Goal: Task Accomplishment & Management: Use online tool/utility

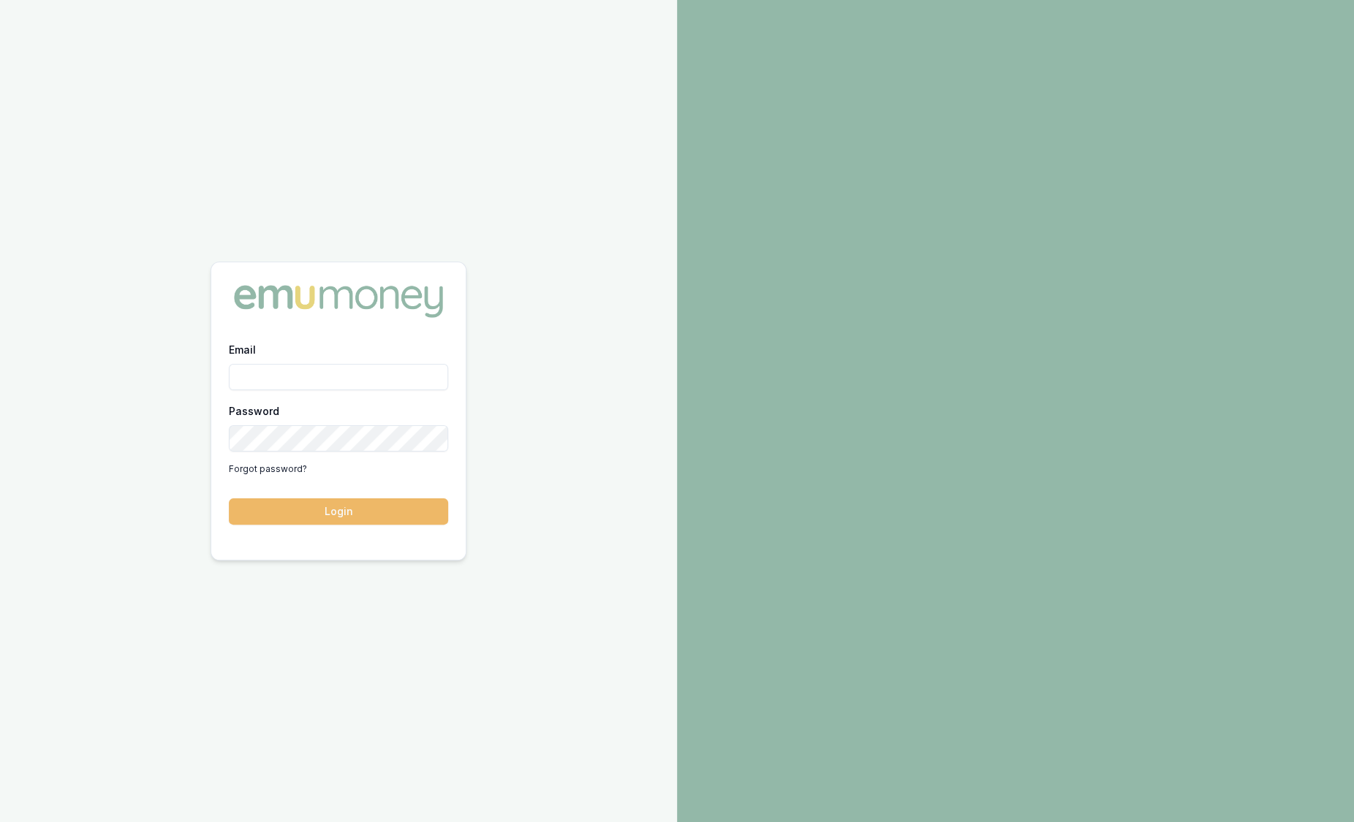
type input "sam.crouch@emumoney.com.au"
click at [330, 508] on button "Login" at bounding box center [338, 512] width 219 height 26
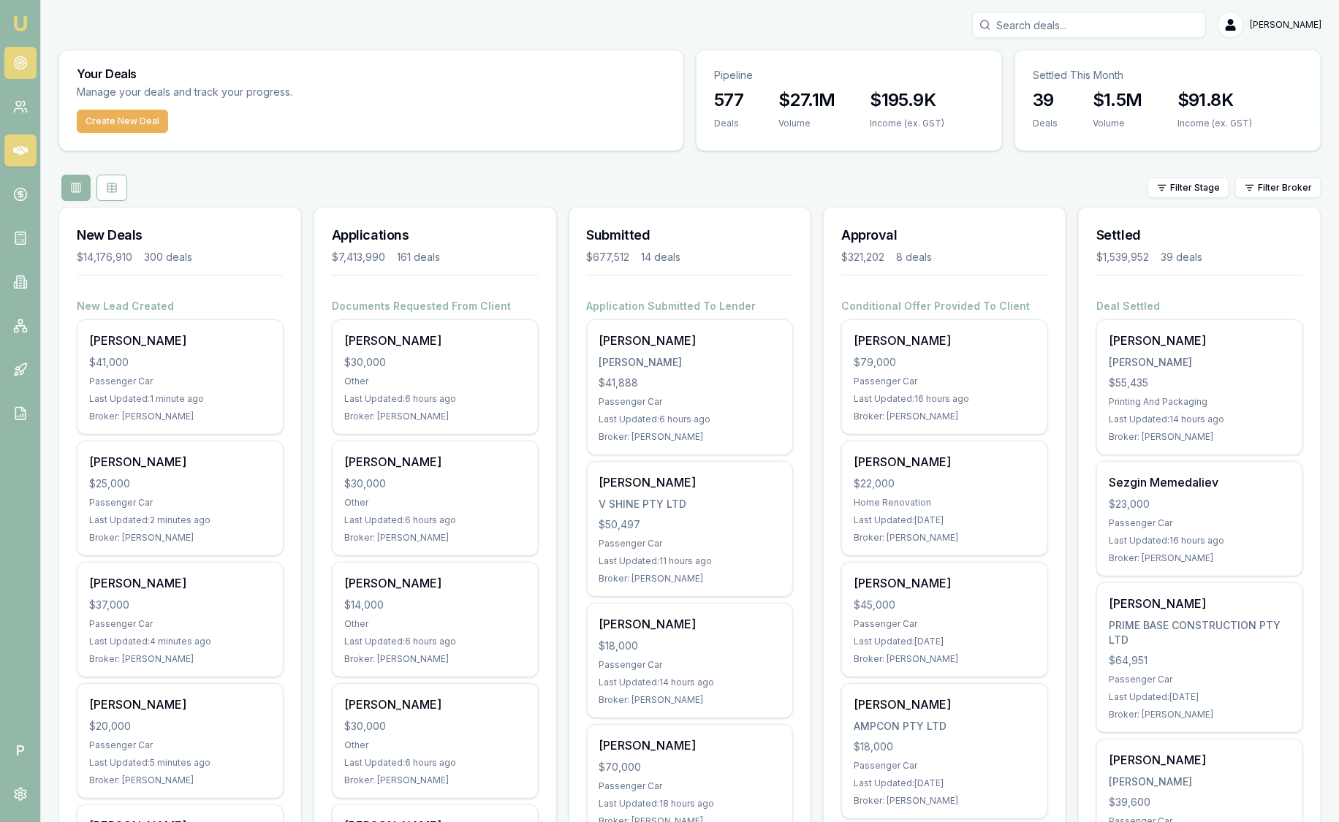
click at [32, 69] on link at bounding box center [20, 63] width 32 height 32
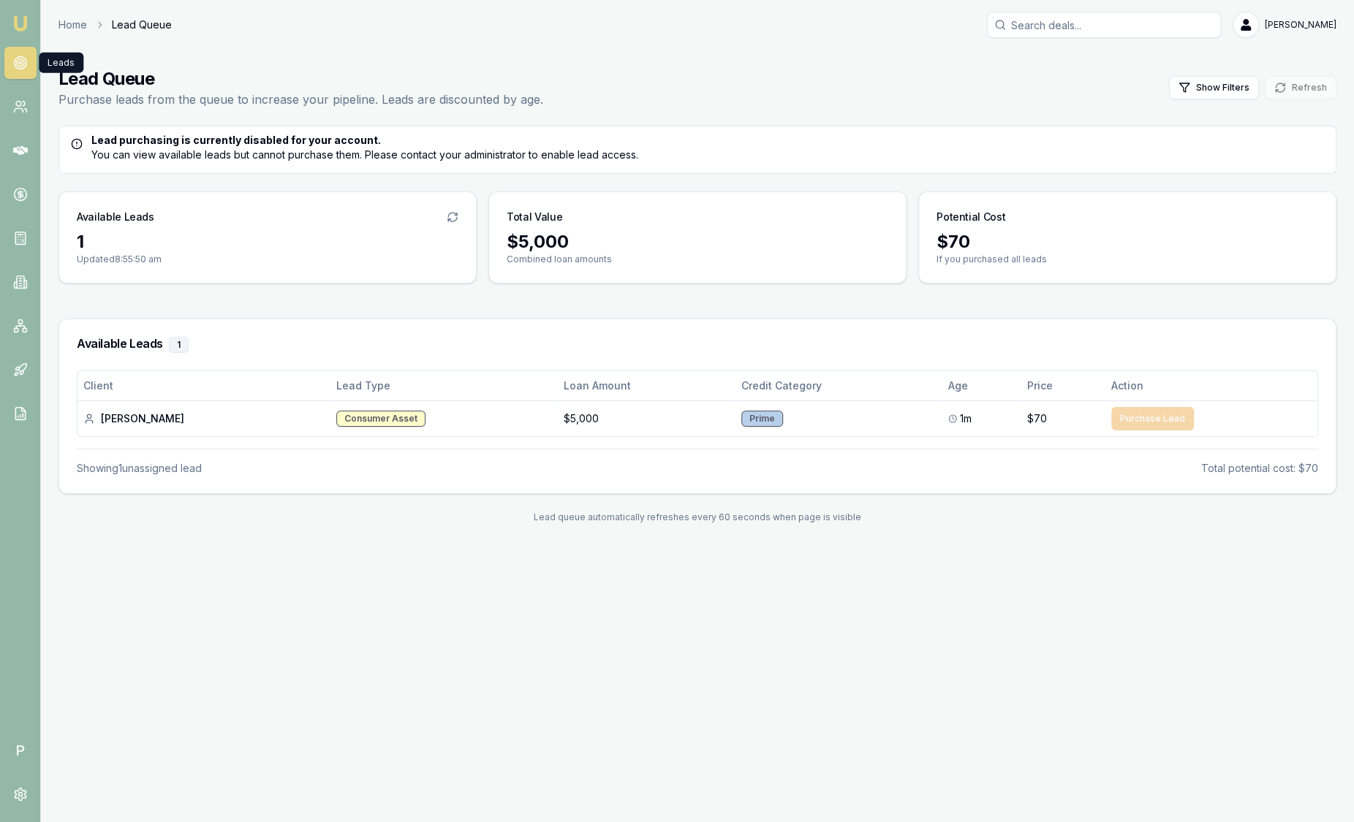
click at [26, 20] on img at bounding box center [21, 24] width 18 height 18
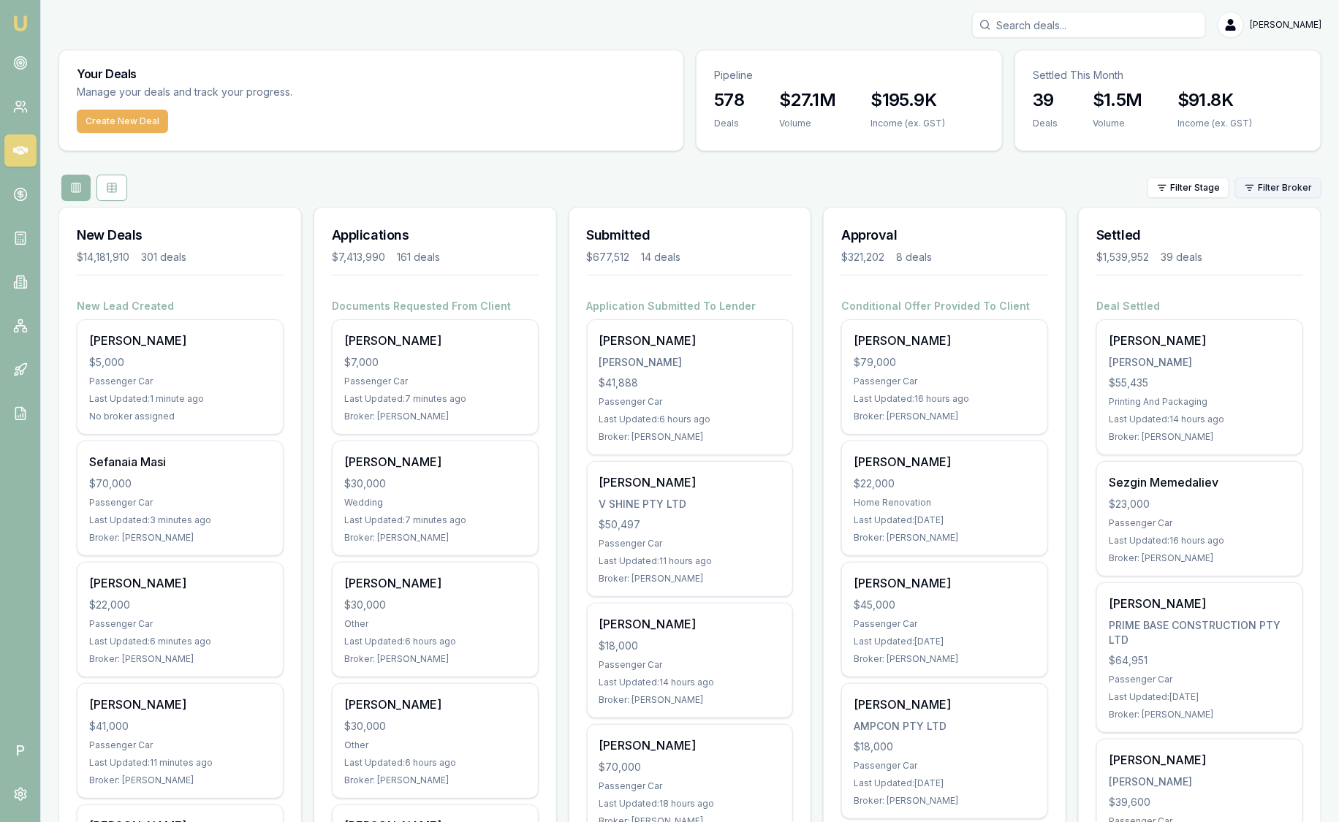
click at [1290, 188] on html "Emu Broker P Sam Crouch Toggle Menu Your Deals Manage your deals and track your…" at bounding box center [669, 411] width 1339 height 822
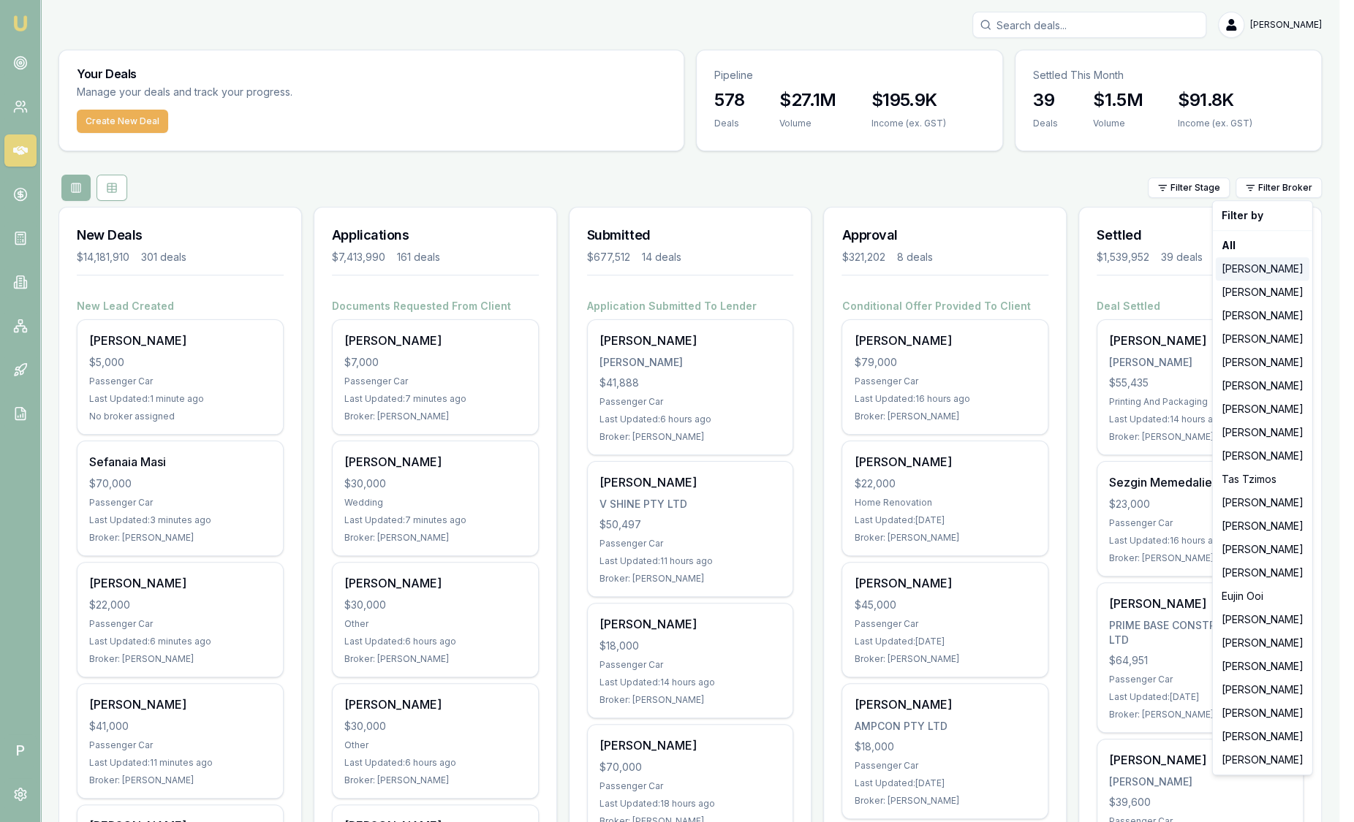
click at [1287, 267] on div "[PERSON_NAME]" at bounding box center [1263, 268] width 94 height 23
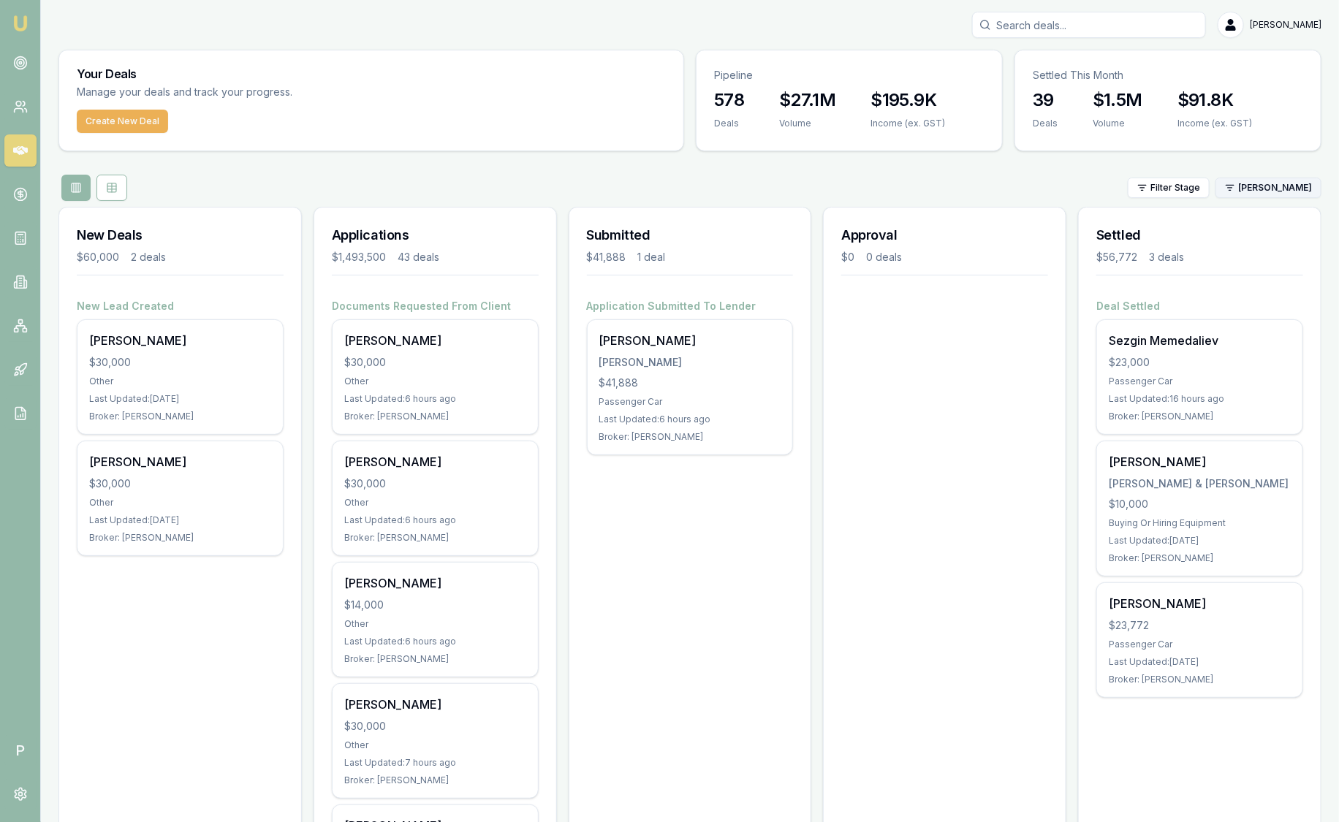
click at [1265, 194] on html "Emu Broker P Sam Crouch Toggle Menu Your Deals Manage your deals and track your…" at bounding box center [669, 411] width 1339 height 822
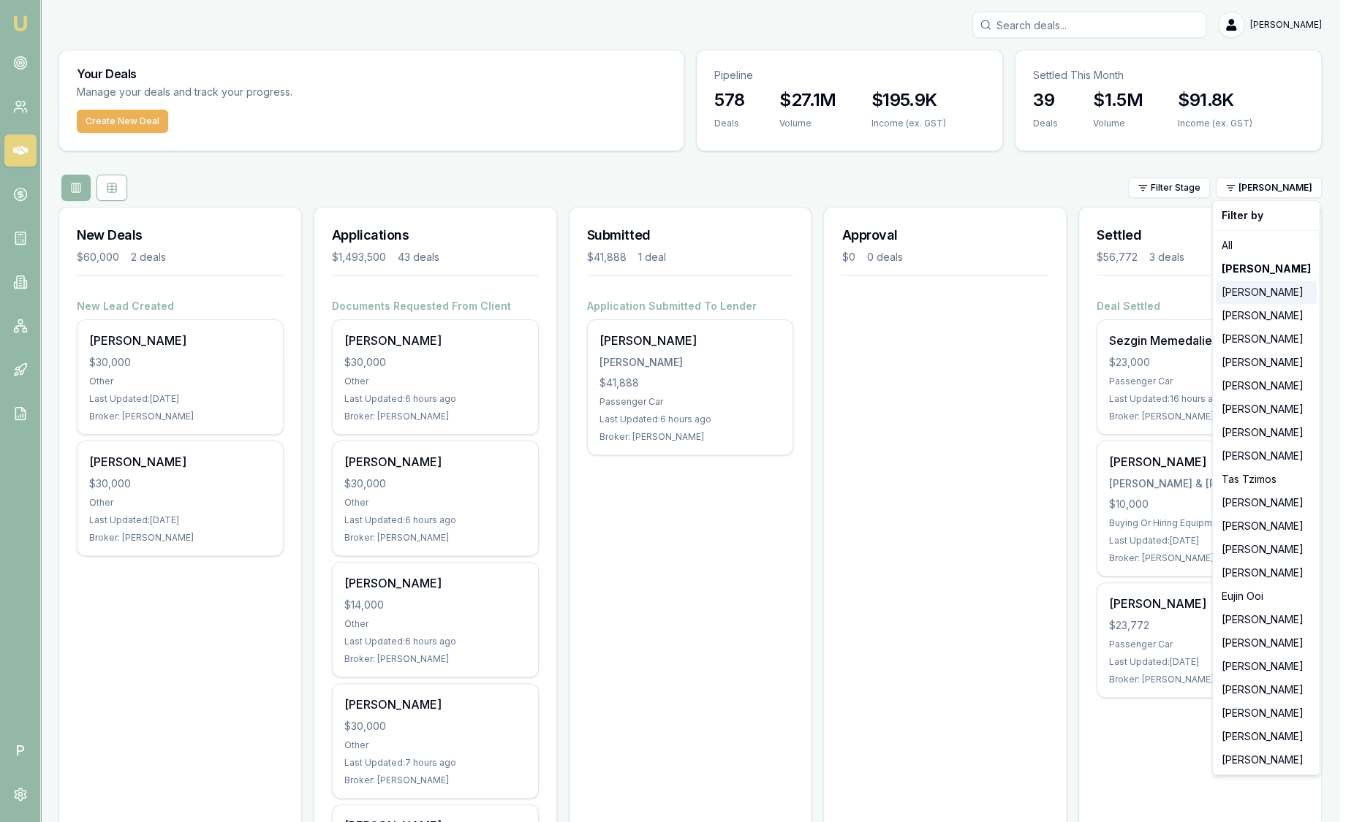
click at [1256, 290] on div "[PERSON_NAME]" at bounding box center [1266, 292] width 101 height 23
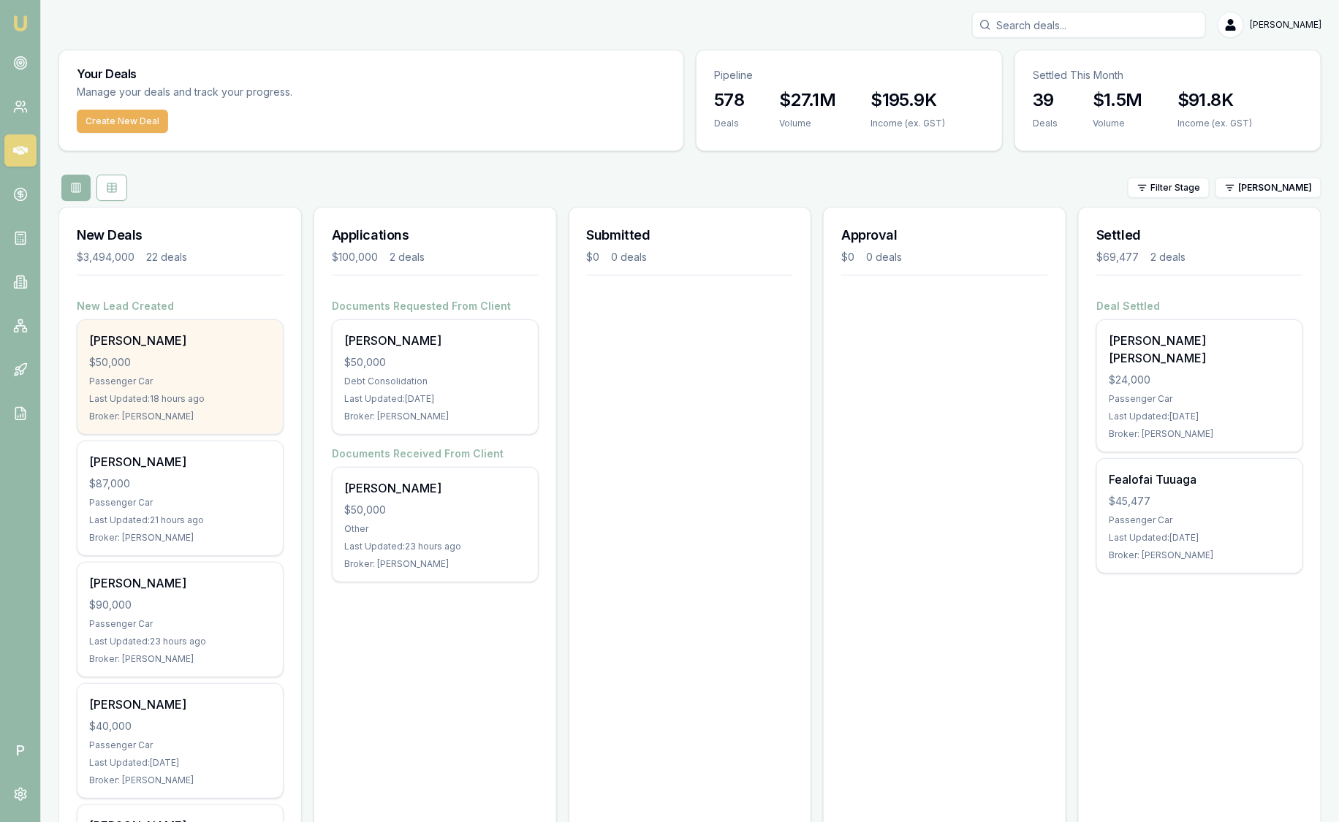
click at [220, 356] on div "$50,000" at bounding box center [180, 362] width 182 height 15
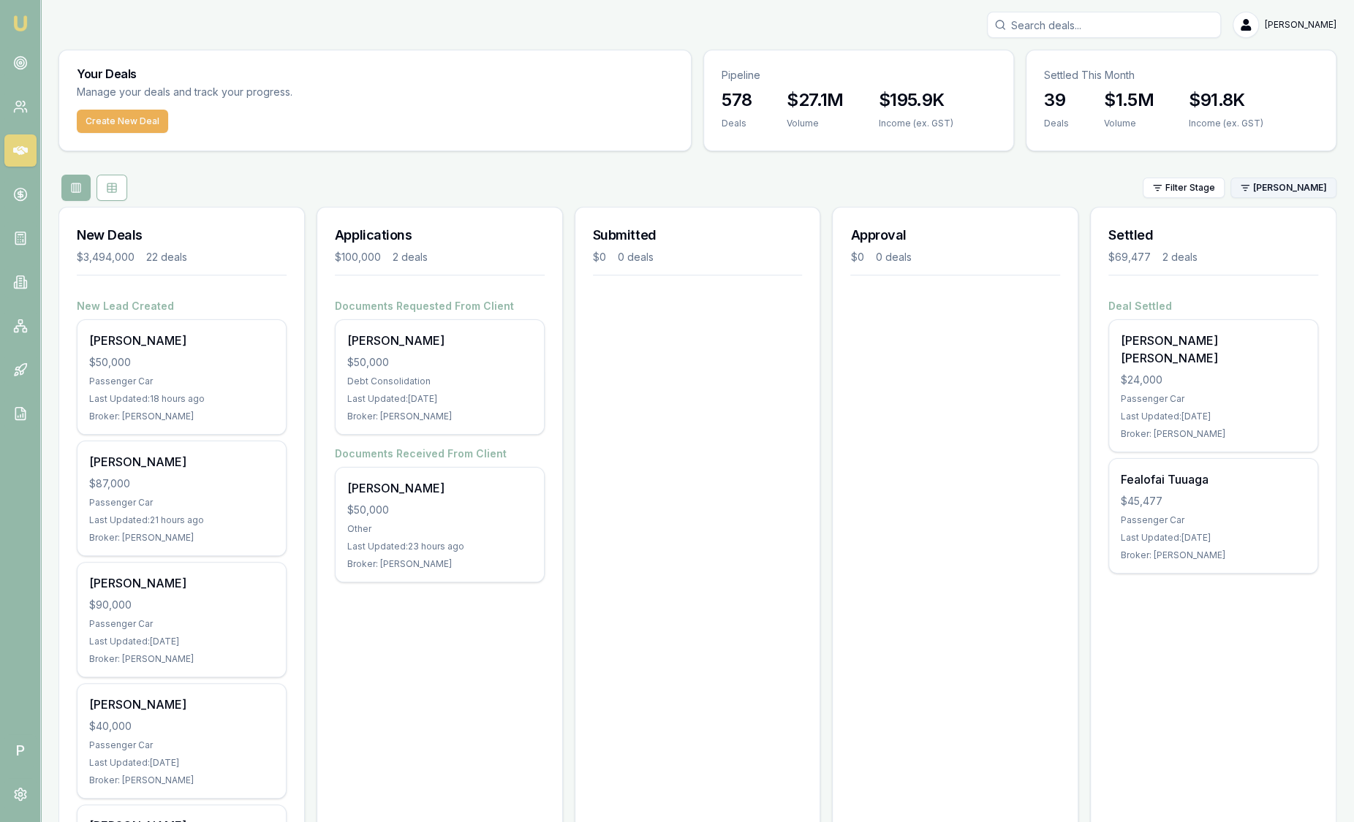
click at [1284, 190] on html "Emu Broker P Sam Crouch Toggle Menu Your Deals Manage your deals and track your…" at bounding box center [677, 411] width 1354 height 822
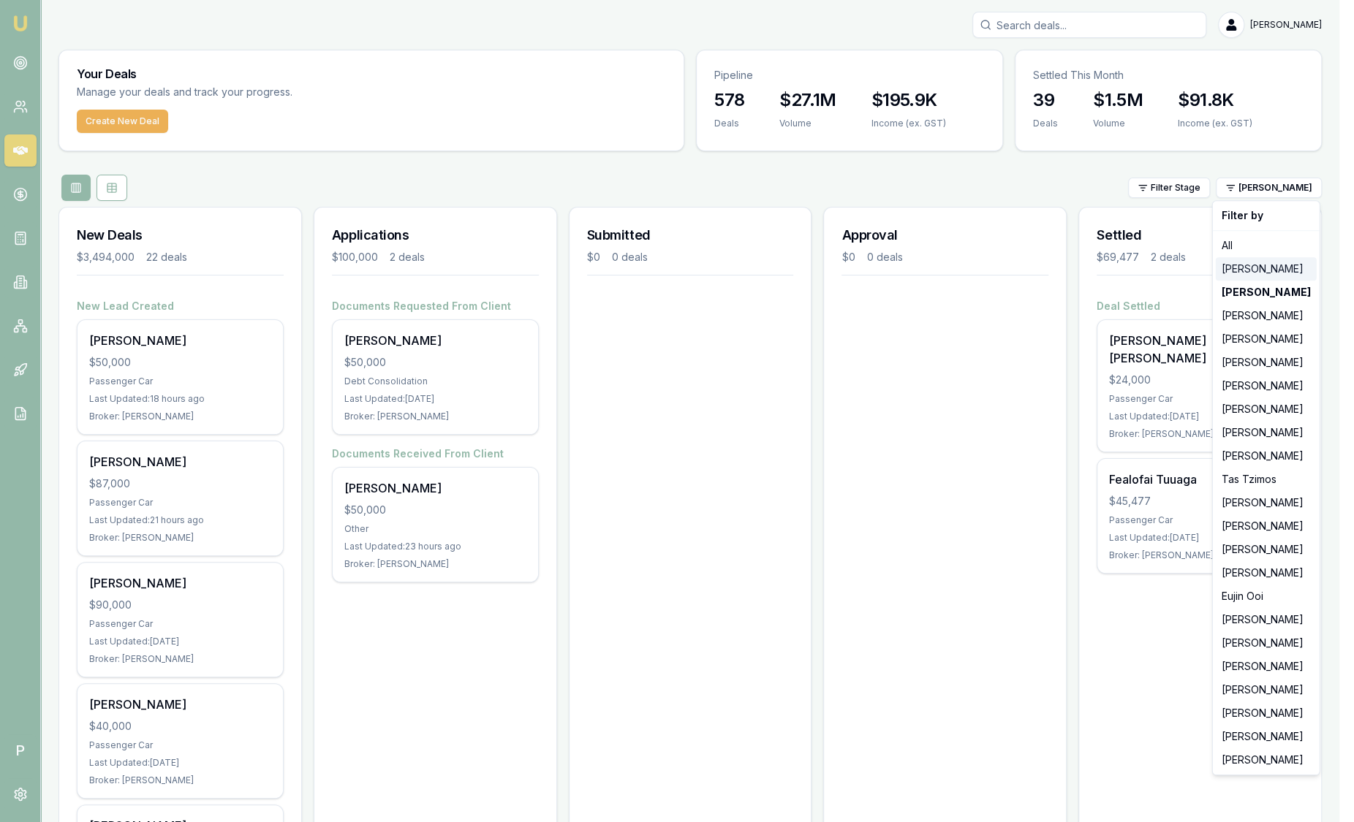
click at [1274, 270] on div "[PERSON_NAME]" at bounding box center [1266, 268] width 101 height 23
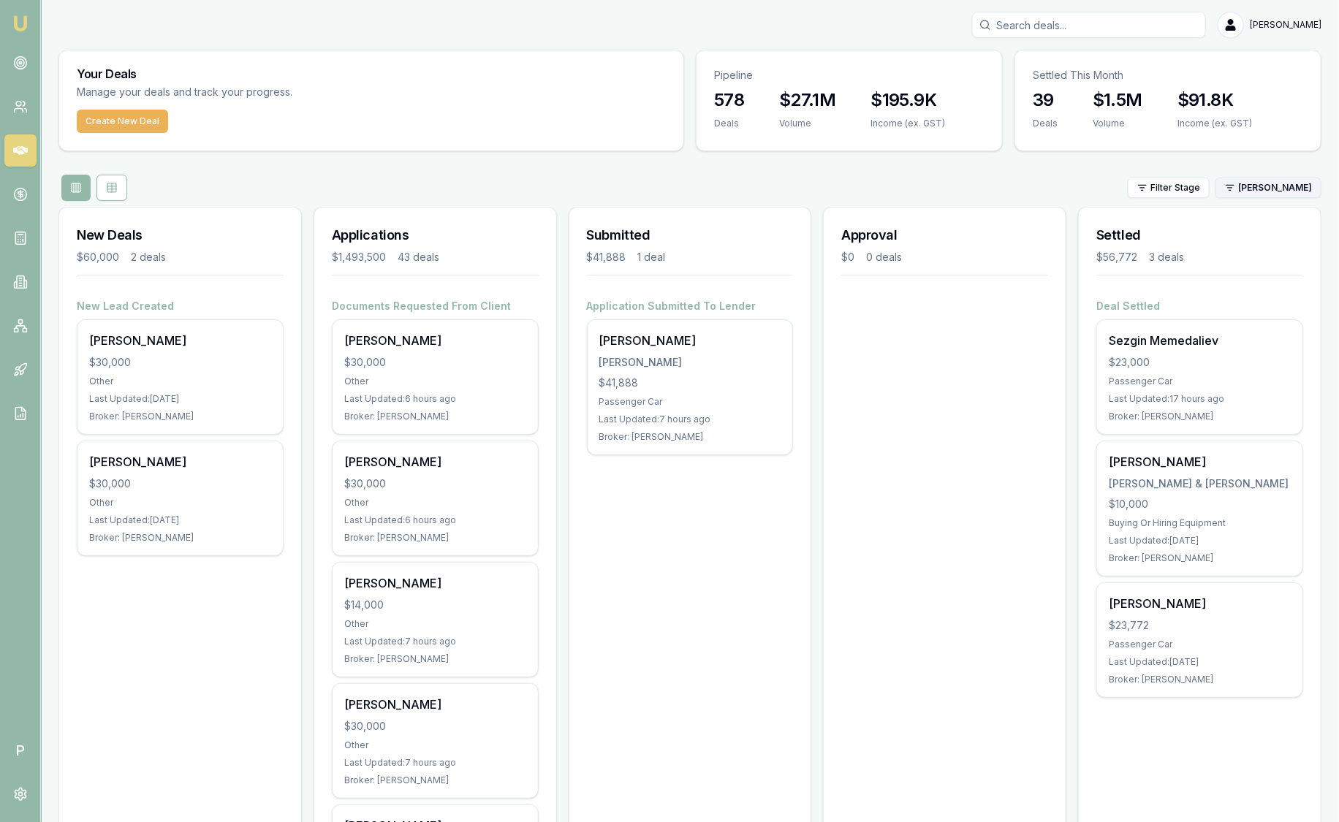
click at [1277, 194] on html "Emu Broker P Sam Crouch Toggle Menu Your Deals Manage your deals and track your…" at bounding box center [669, 411] width 1339 height 822
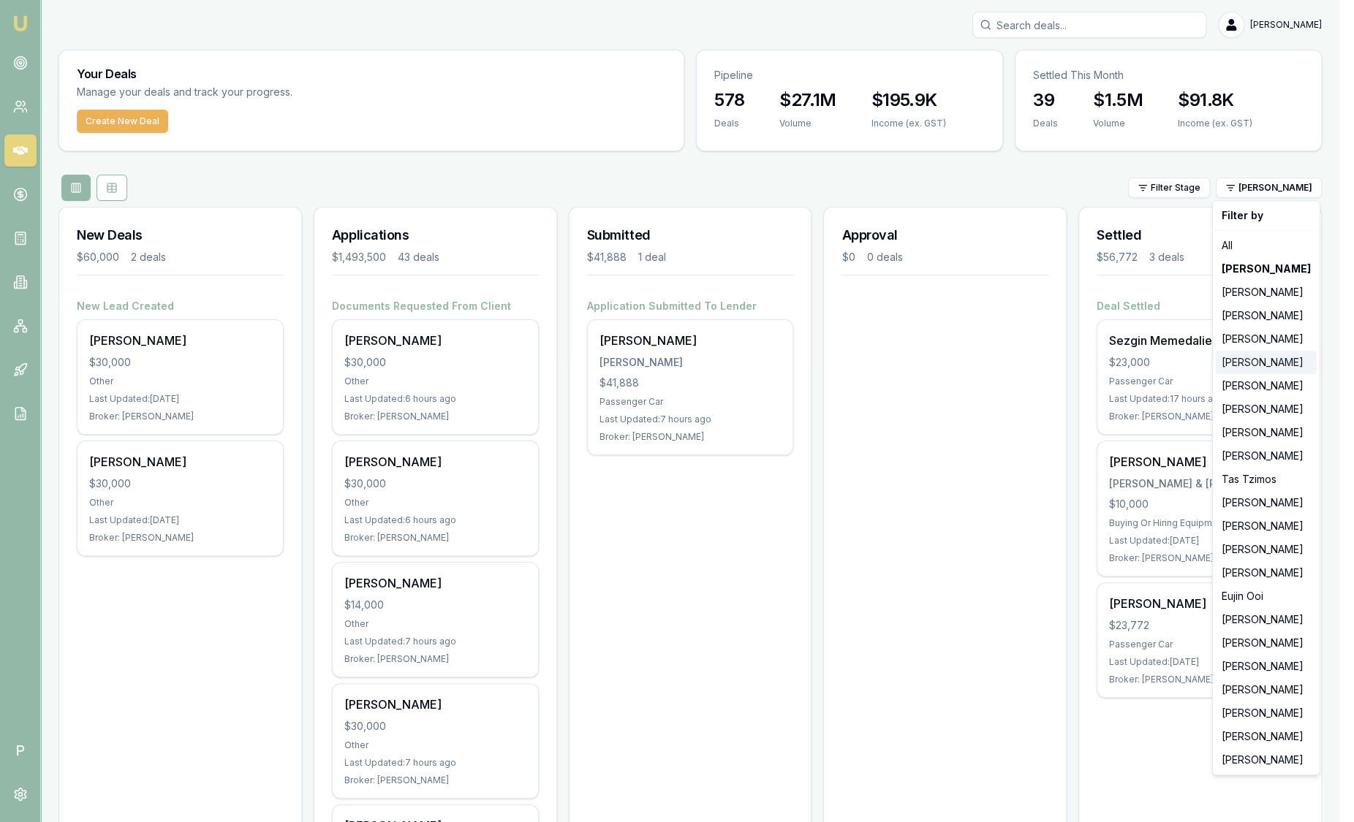
click at [1259, 361] on div "[PERSON_NAME]" at bounding box center [1266, 362] width 101 height 23
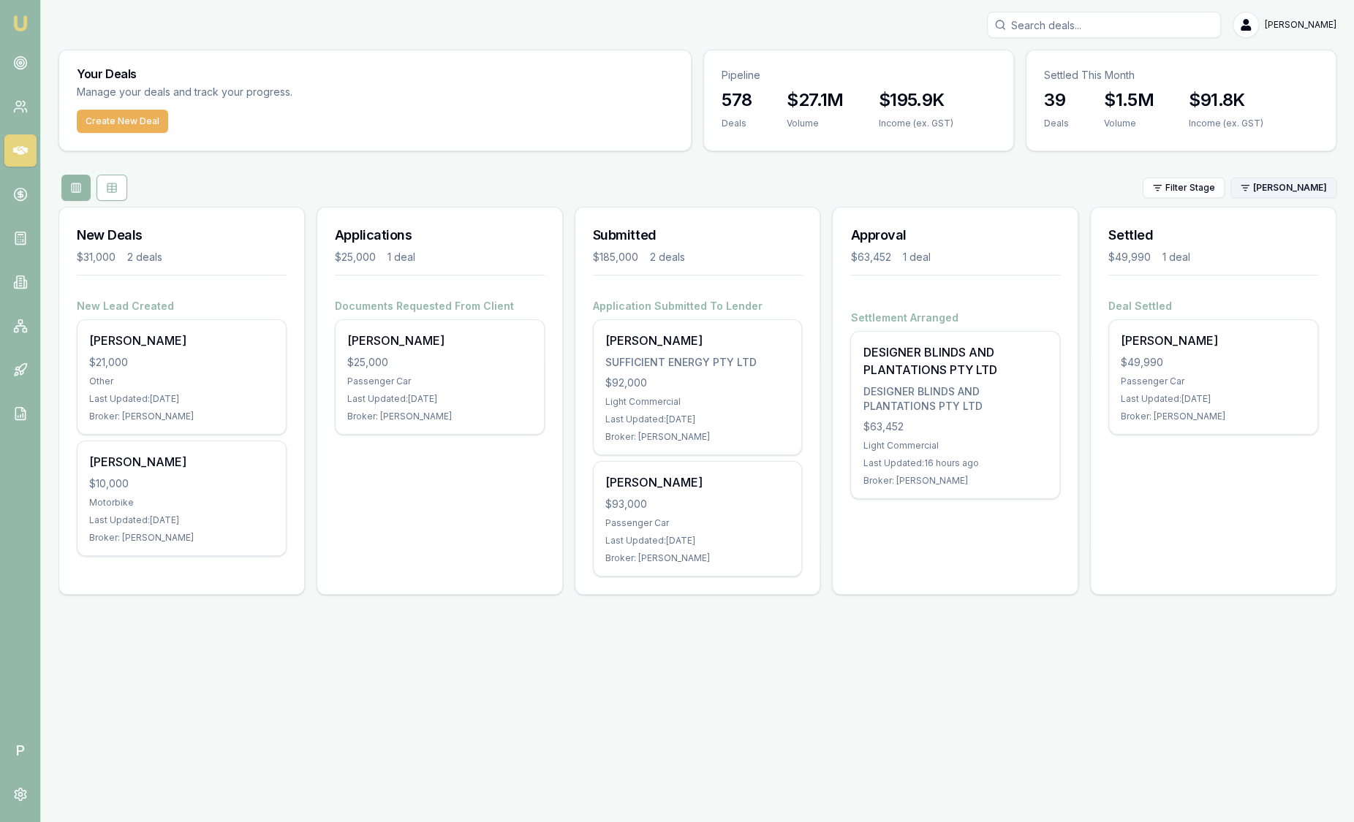
click at [1281, 194] on html "Emu Broker P Sam Crouch Toggle Menu Your Deals Manage your deals and track your…" at bounding box center [677, 411] width 1354 height 822
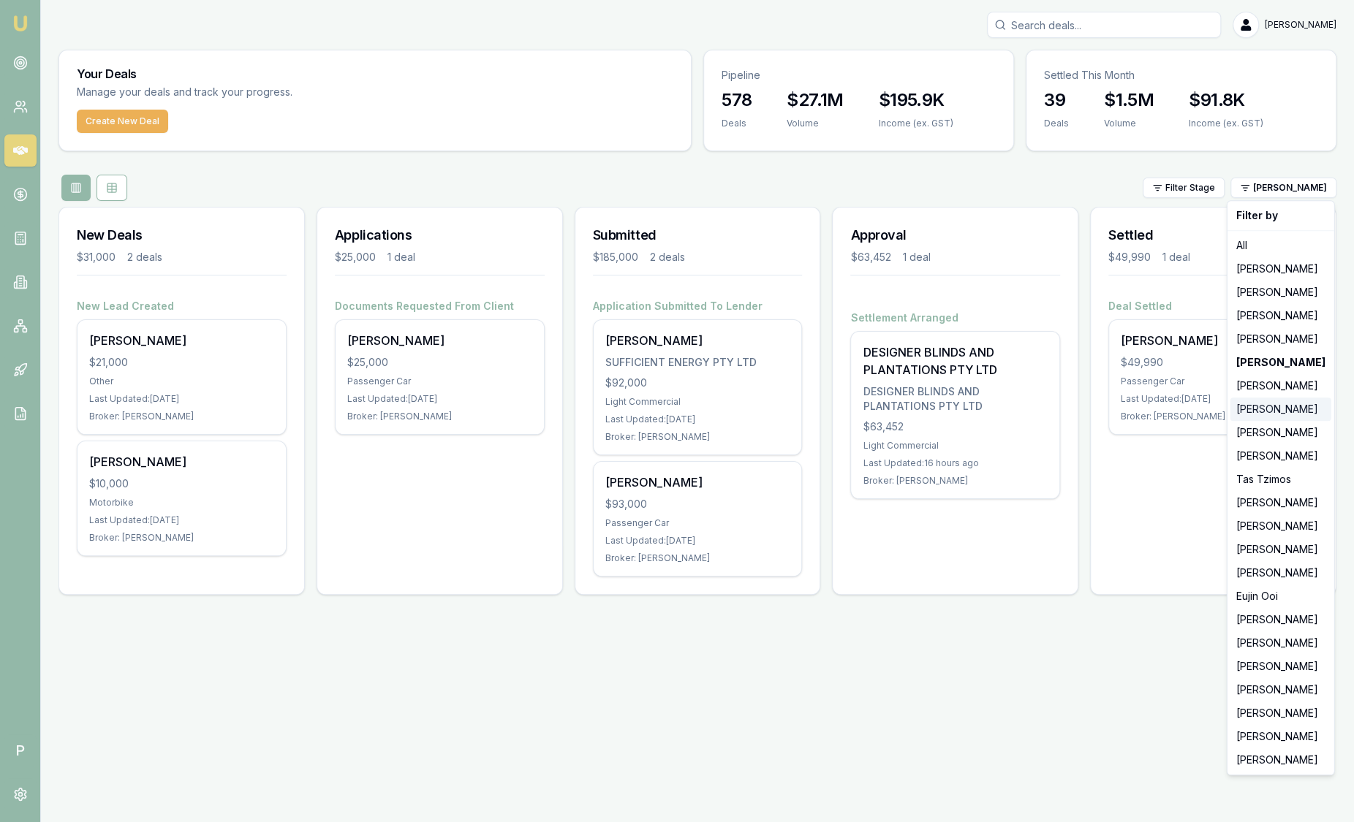
click at [1267, 409] on div "[PERSON_NAME]" at bounding box center [1280, 409] width 101 height 23
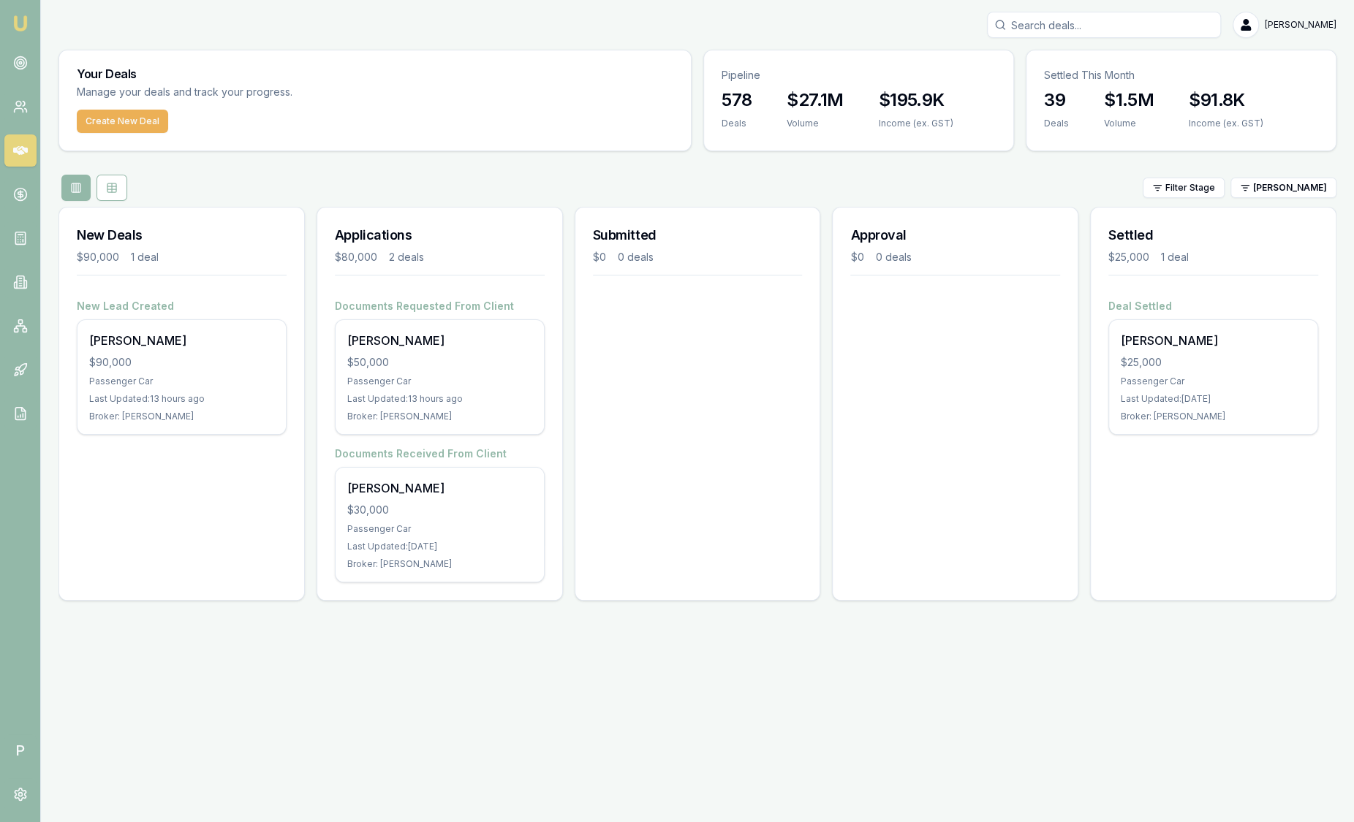
click at [1260, 212] on div "Settled $25,000 1 deal" at bounding box center [1213, 253] width 245 height 91
click at [1266, 194] on html "Emu Broker P Sam Crouch Toggle Menu Your Deals Manage your deals and track your…" at bounding box center [677, 411] width 1354 height 822
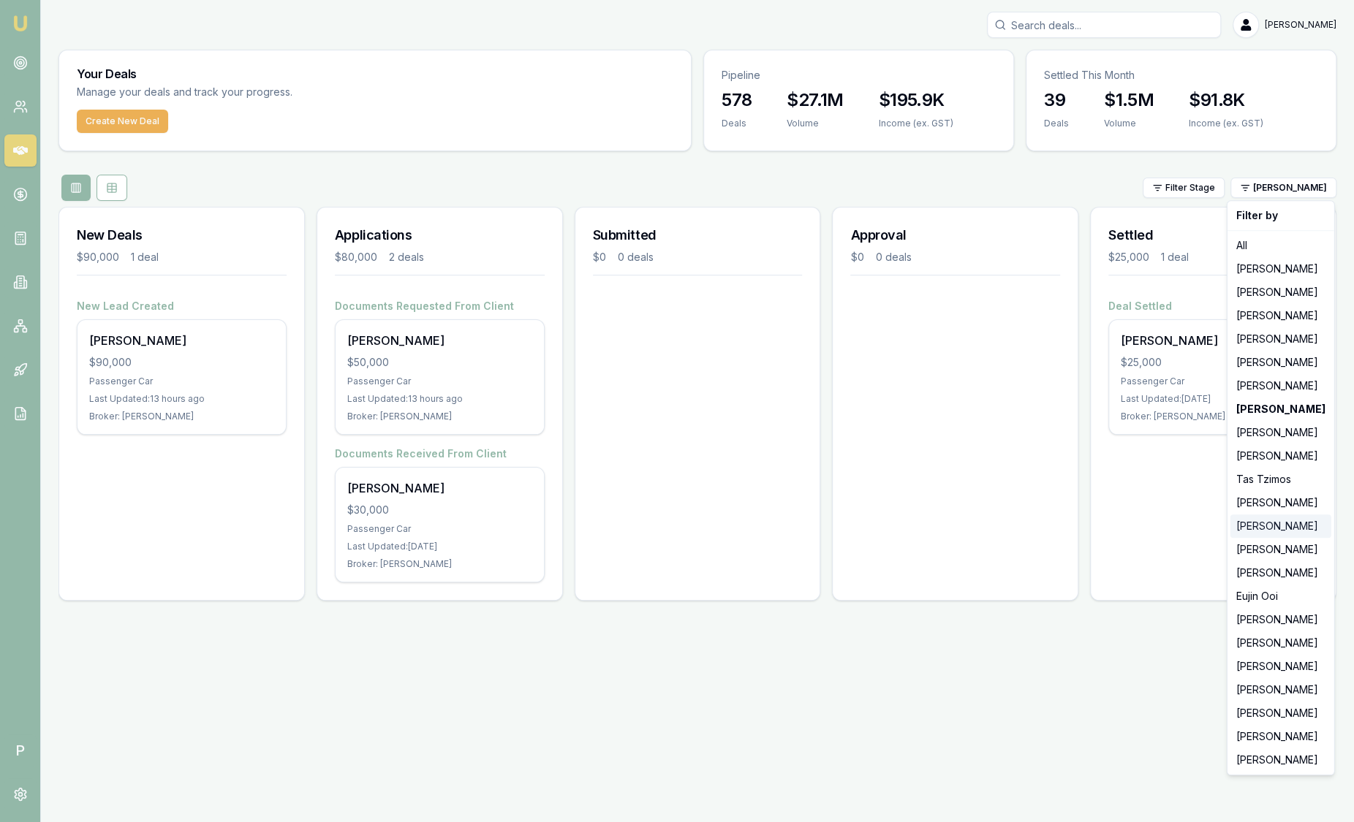
click at [1244, 531] on div "[PERSON_NAME]" at bounding box center [1280, 526] width 101 height 23
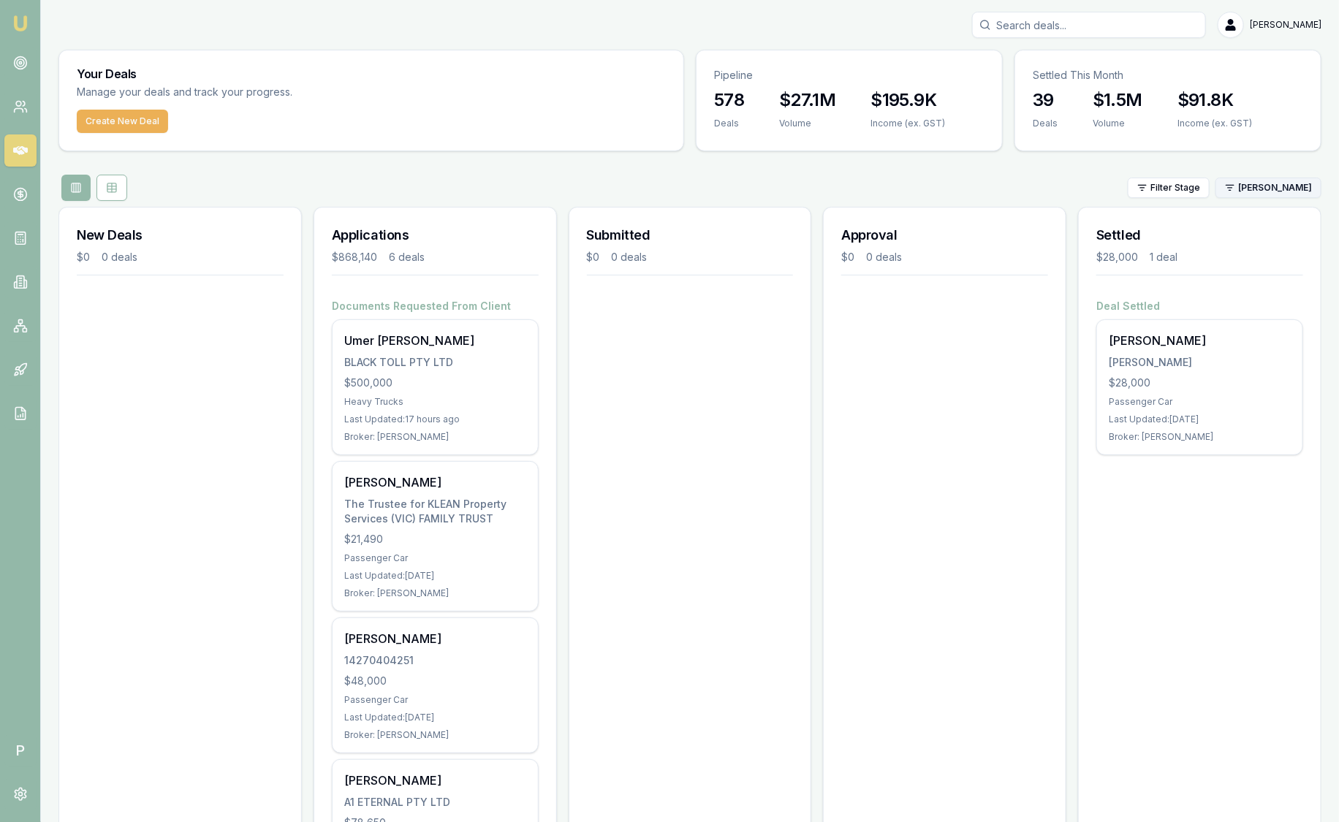
click at [1280, 192] on html "Emu Broker P Sam Crouch Toggle Menu Your Deals Manage your deals and track your…" at bounding box center [669, 411] width 1339 height 822
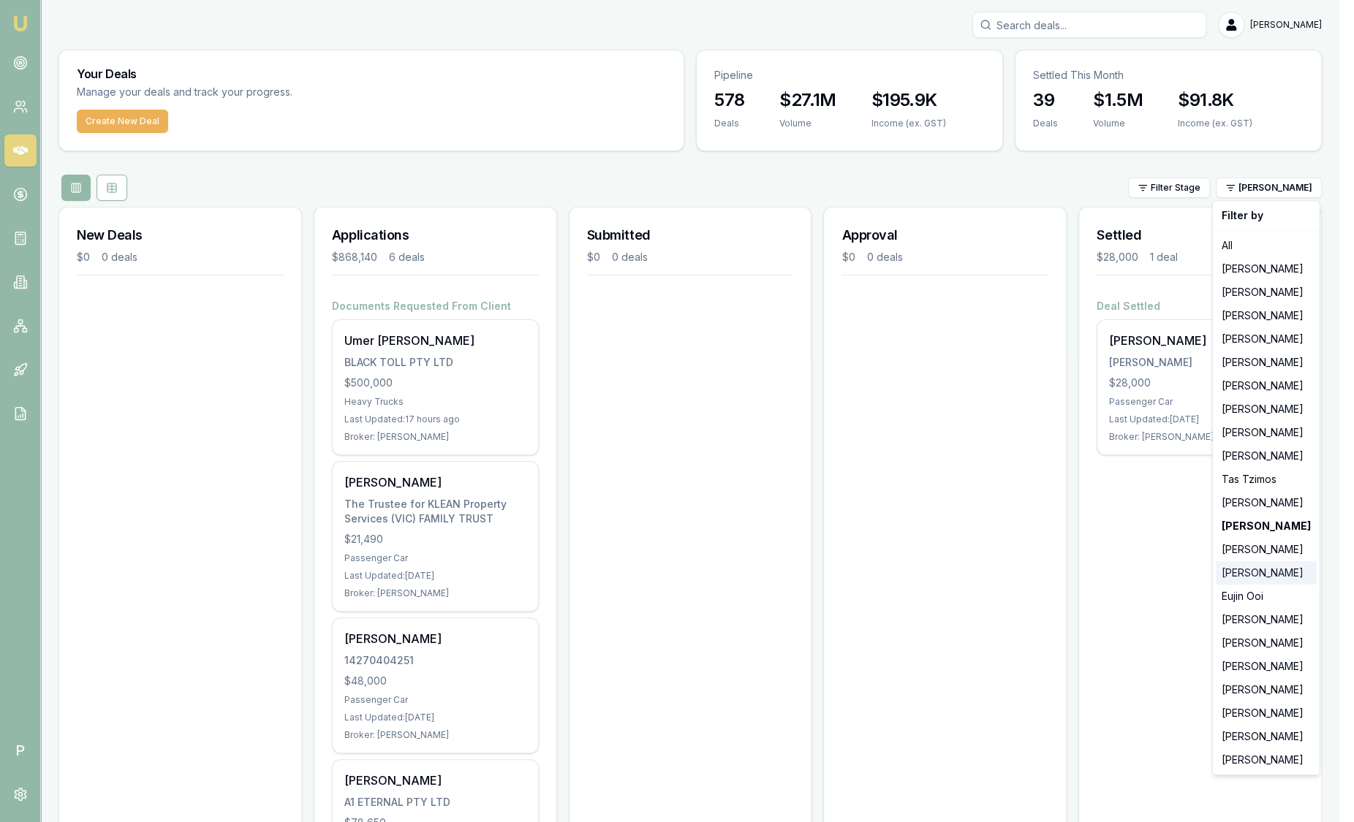
click at [1255, 574] on div "[PERSON_NAME]" at bounding box center [1266, 572] width 101 height 23
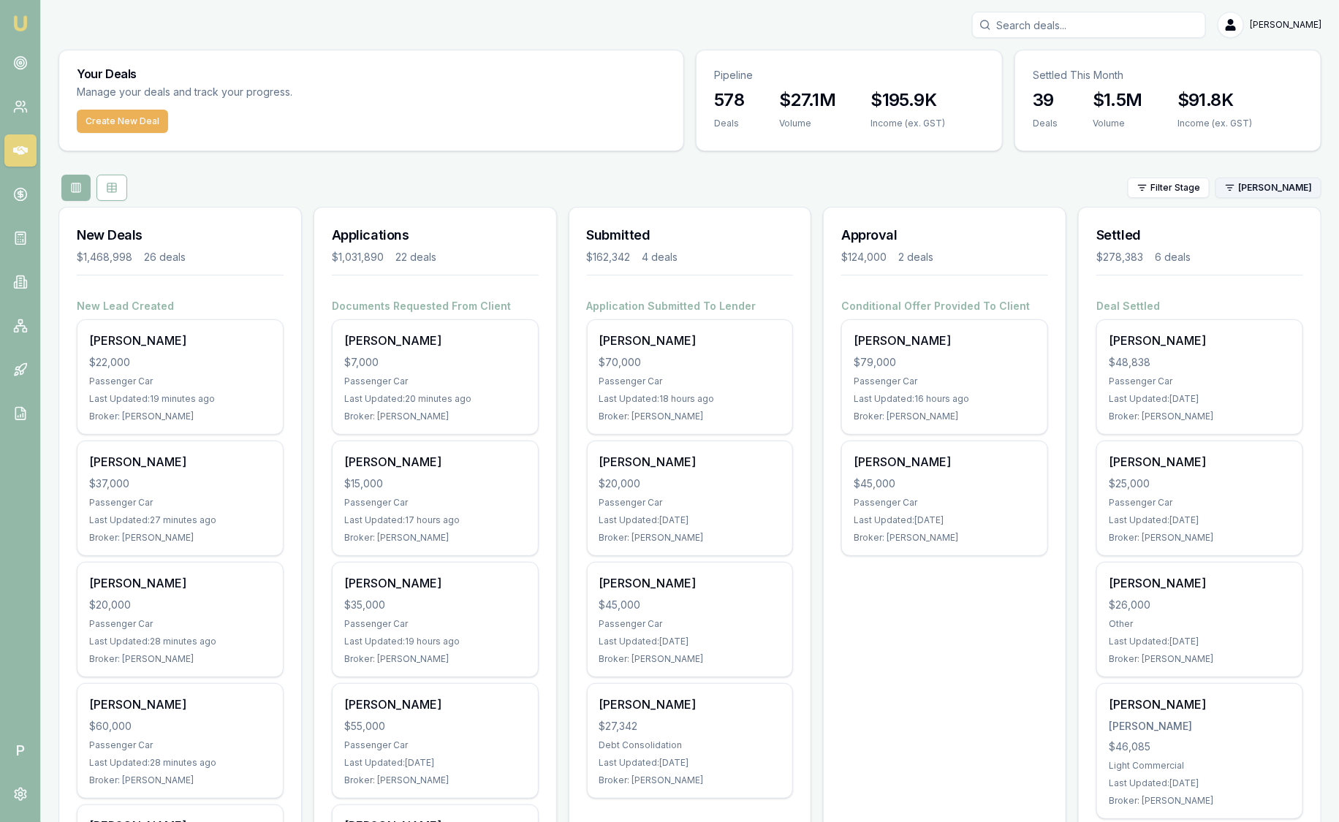
click at [1293, 186] on html "Emu Broker P Sam Crouch Toggle Menu Your Deals Manage your deals and track your…" at bounding box center [669, 411] width 1339 height 822
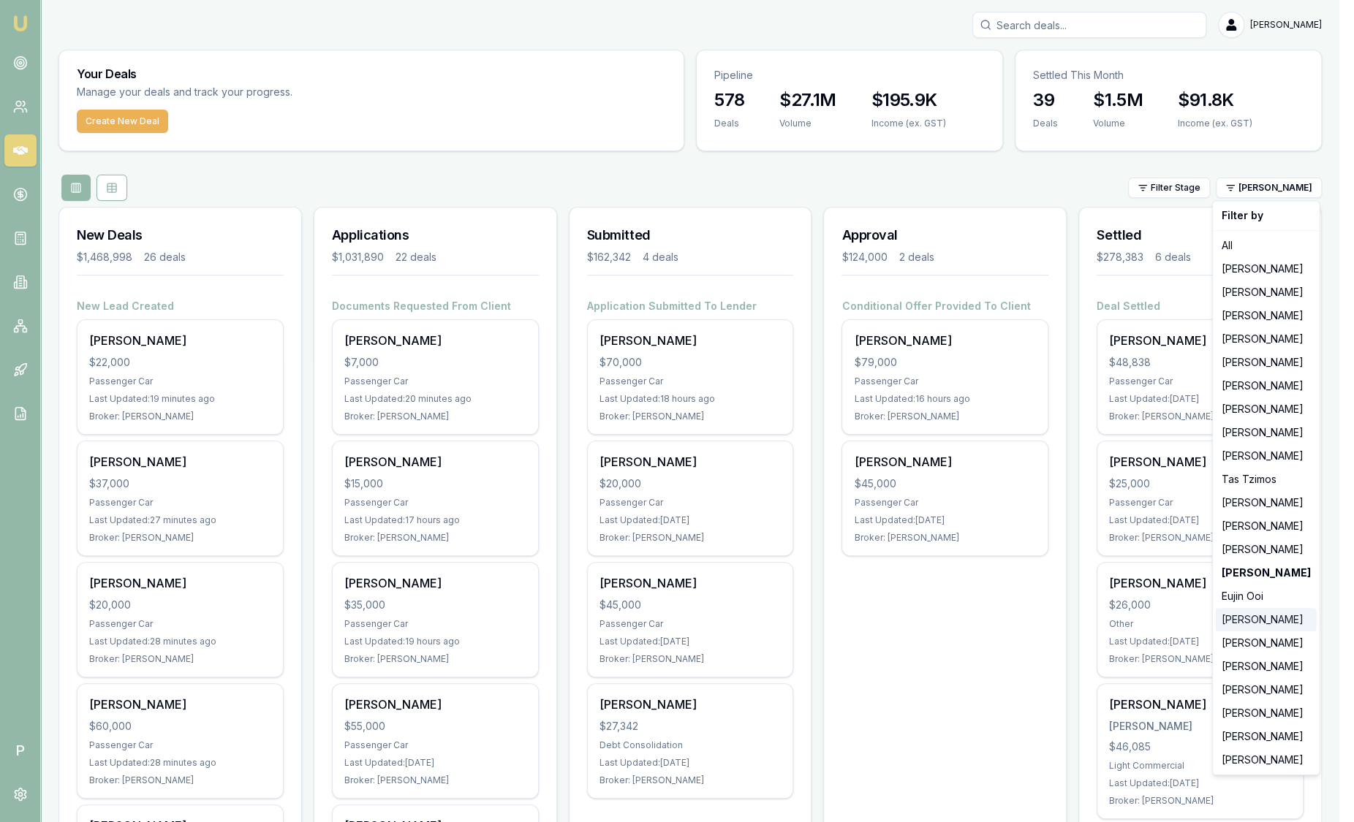
click at [1263, 621] on div "[PERSON_NAME]" at bounding box center [1266, 619] width 101 height 23
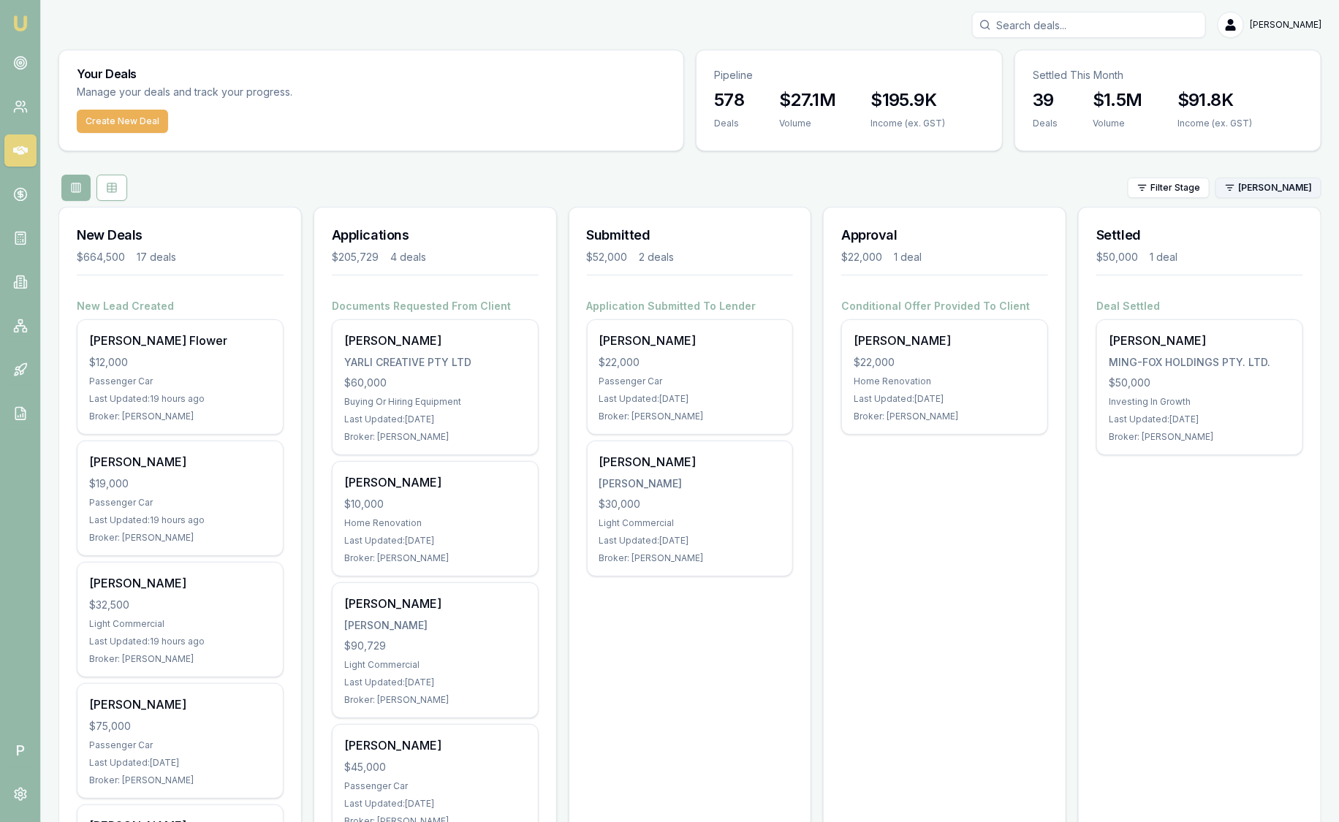
click at [1263, 192] on html "Emu Broker P Sam Crouch Toggle Menu Your Deals Manage your deals and track your…" at bounding box center [669, 411] width 1339 height 822
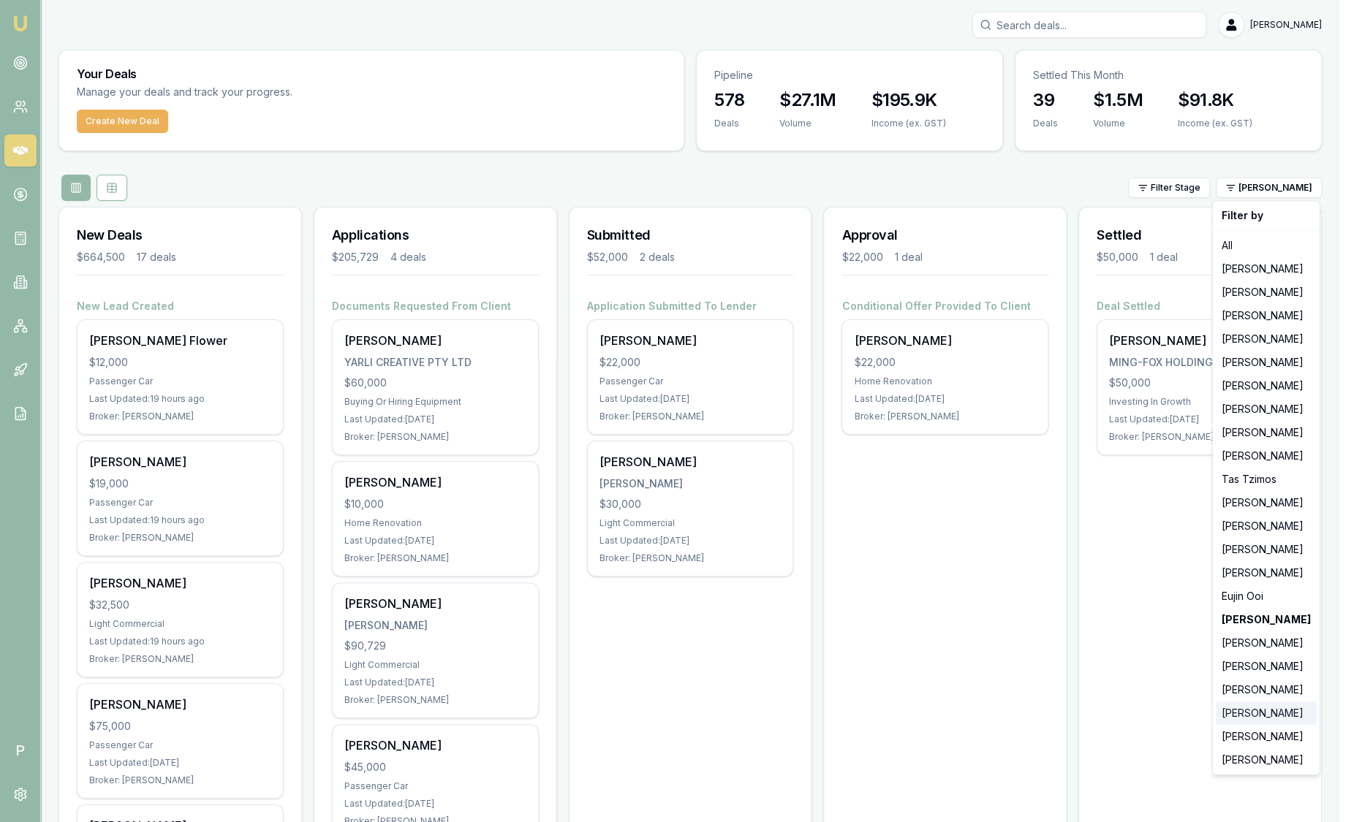
click at [1253, 710] on div "[PERSON_NAME]" at bounding box center [1266, 713] width 101 height 23
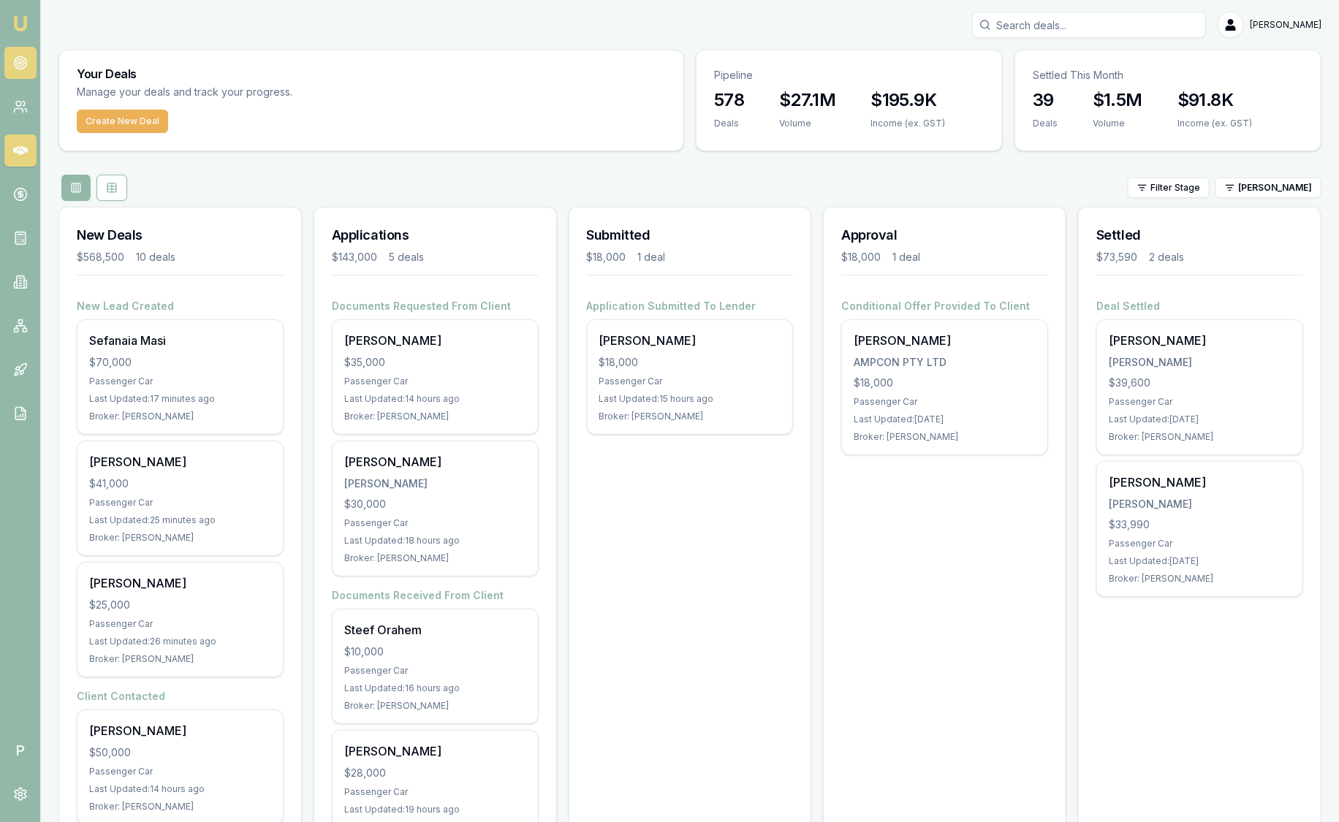
click at [24, 56] on icon at bounding box center [20, 63] width 15 height 15
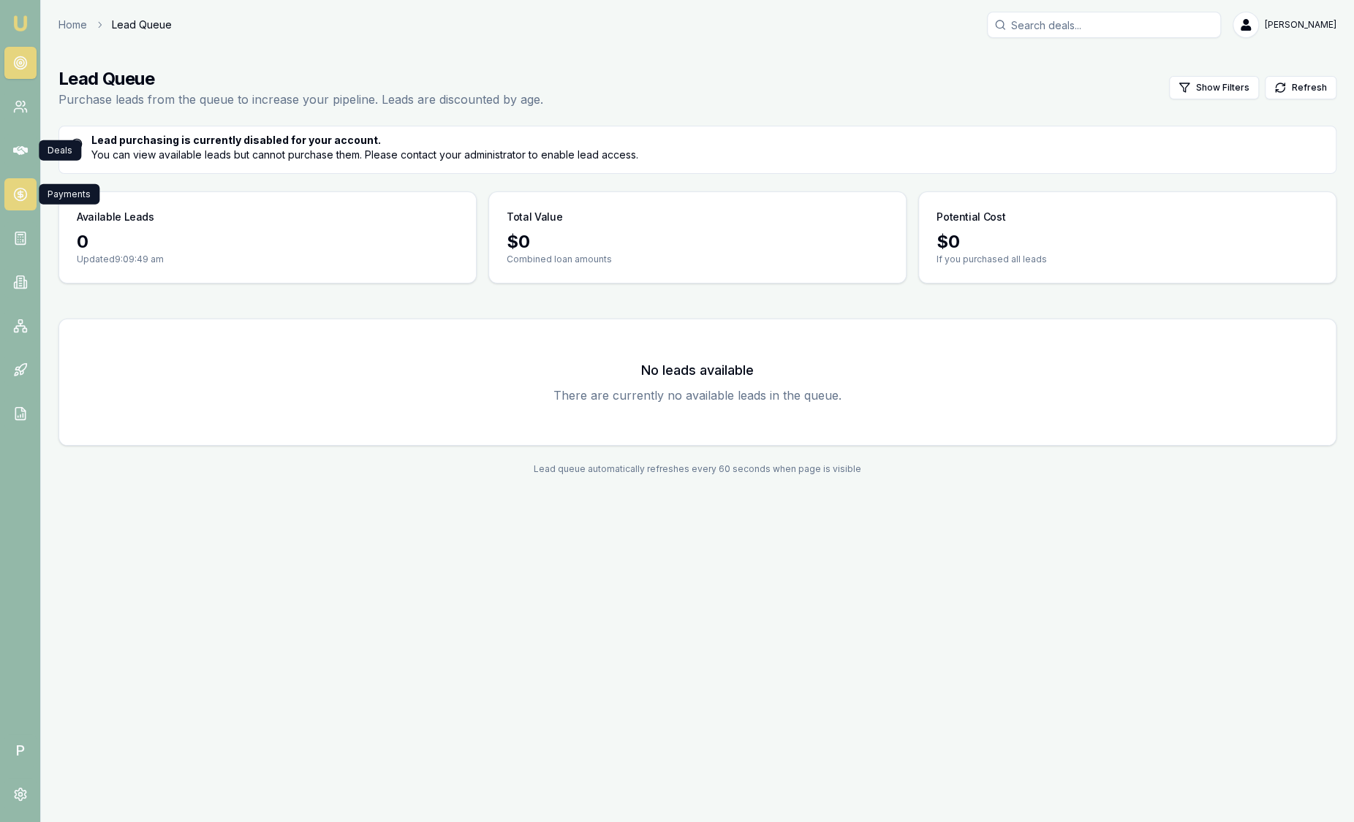
click at [31, 202] on link at bounding box center [20, 194] width 32 height 32
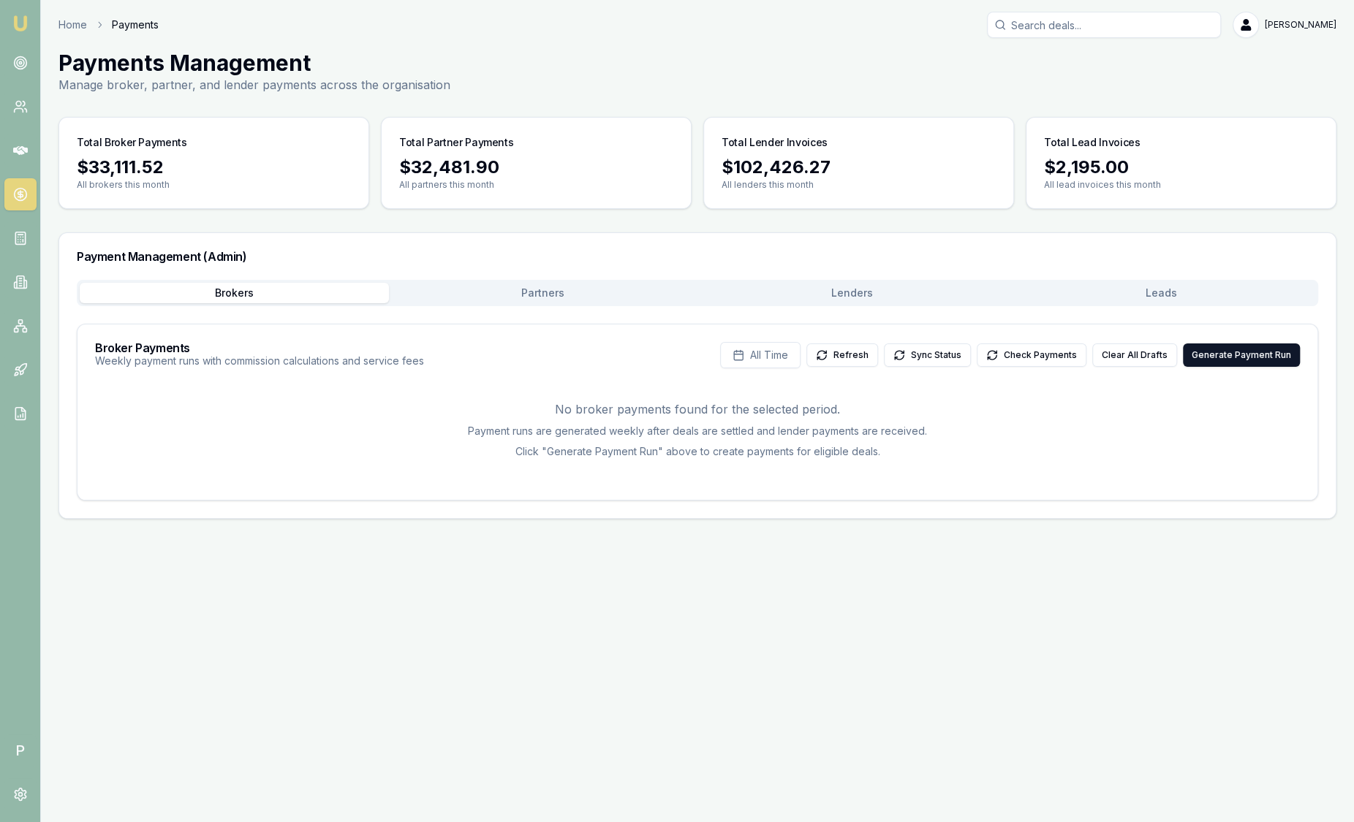
click at [1106, 296] on button "Leads" at bounding box center [1161, 293] width 309 height 20
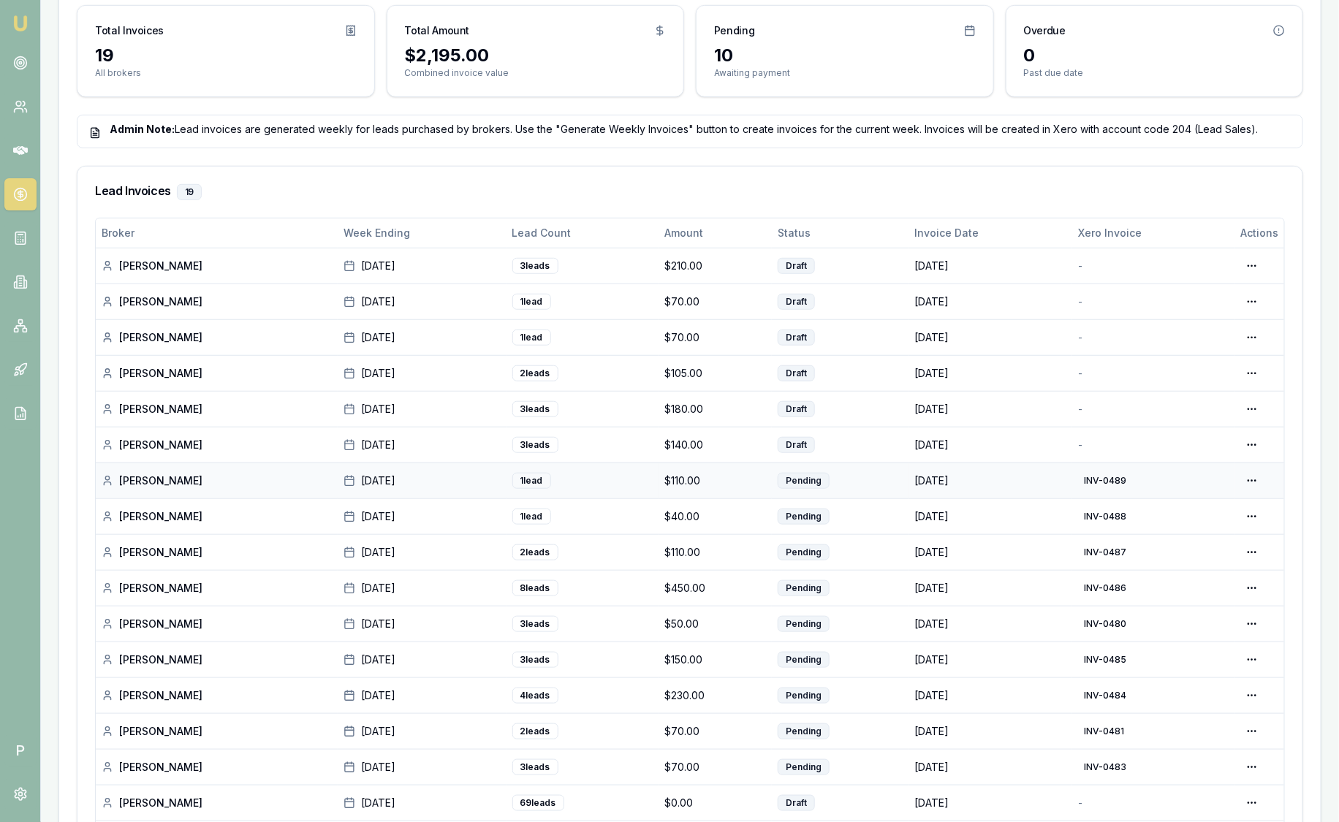
scroll to position [365, 0]
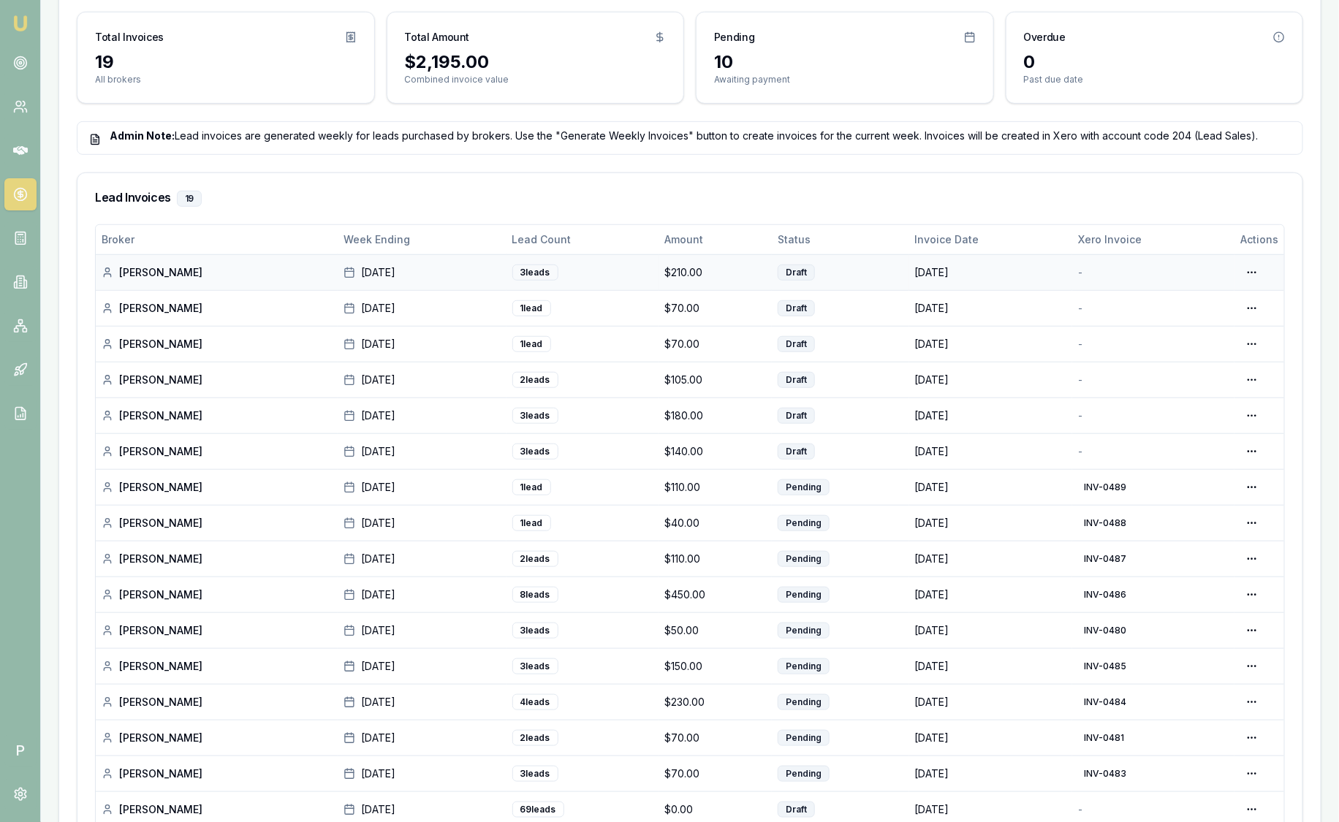
click at [148, 263] on td "[PERSON_NAME]" at bounding box center [217, 272] width 242 height 36
click at [148, 270] on div "[PERSON_NAME]" at bounding box center [217, 272] width 230 height 15
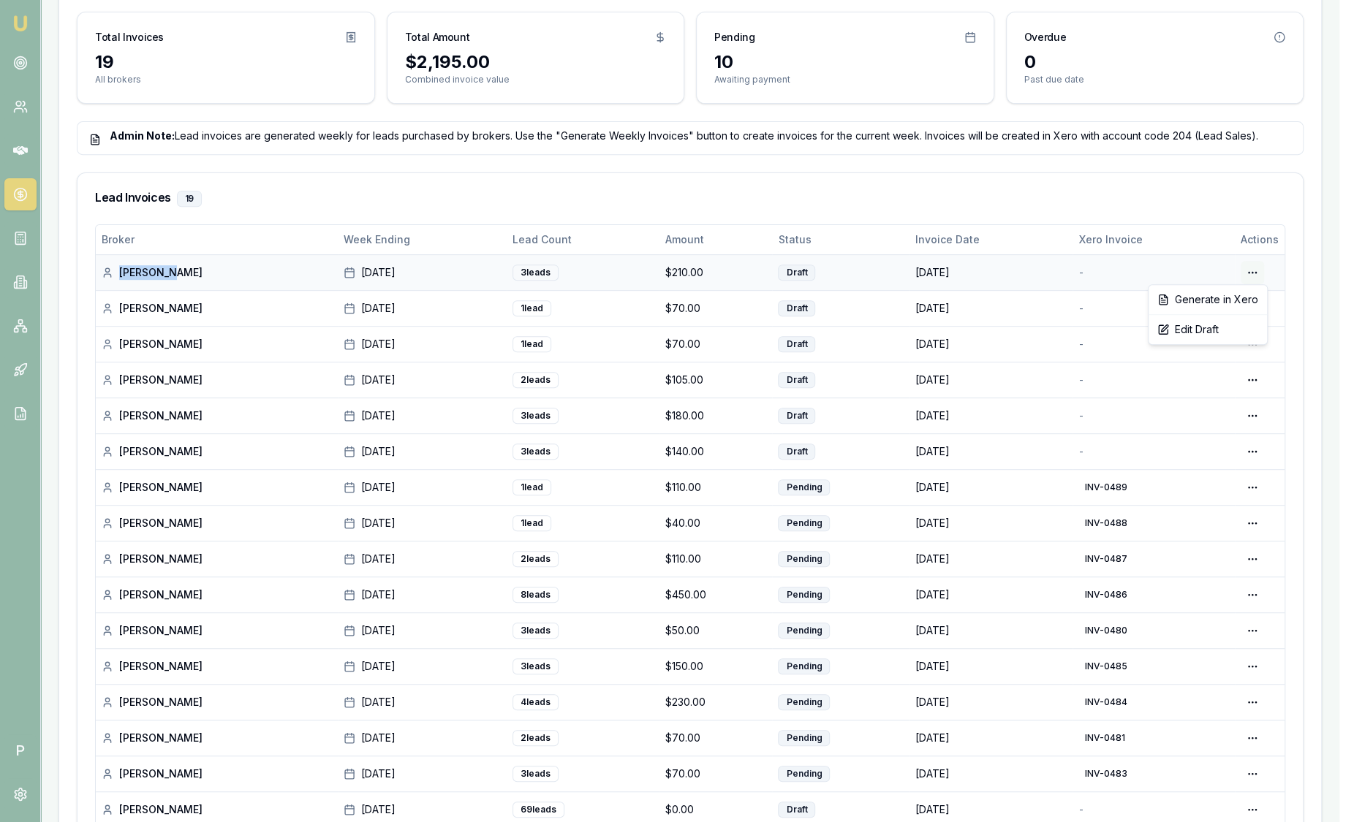
click at [1250, 266] on html "Emu Broker P Home Payments Sam Crouch Toggle Menu Payments Management Manage br…" at bounding box center [677, 46] width 1354 height 822
click at [1023, 269] on html "Emu Broker P Home Payments Sam Crouch Toggle Menu Payments Management Manage br…" at bounding box center [677, 46] width 1354 height 822
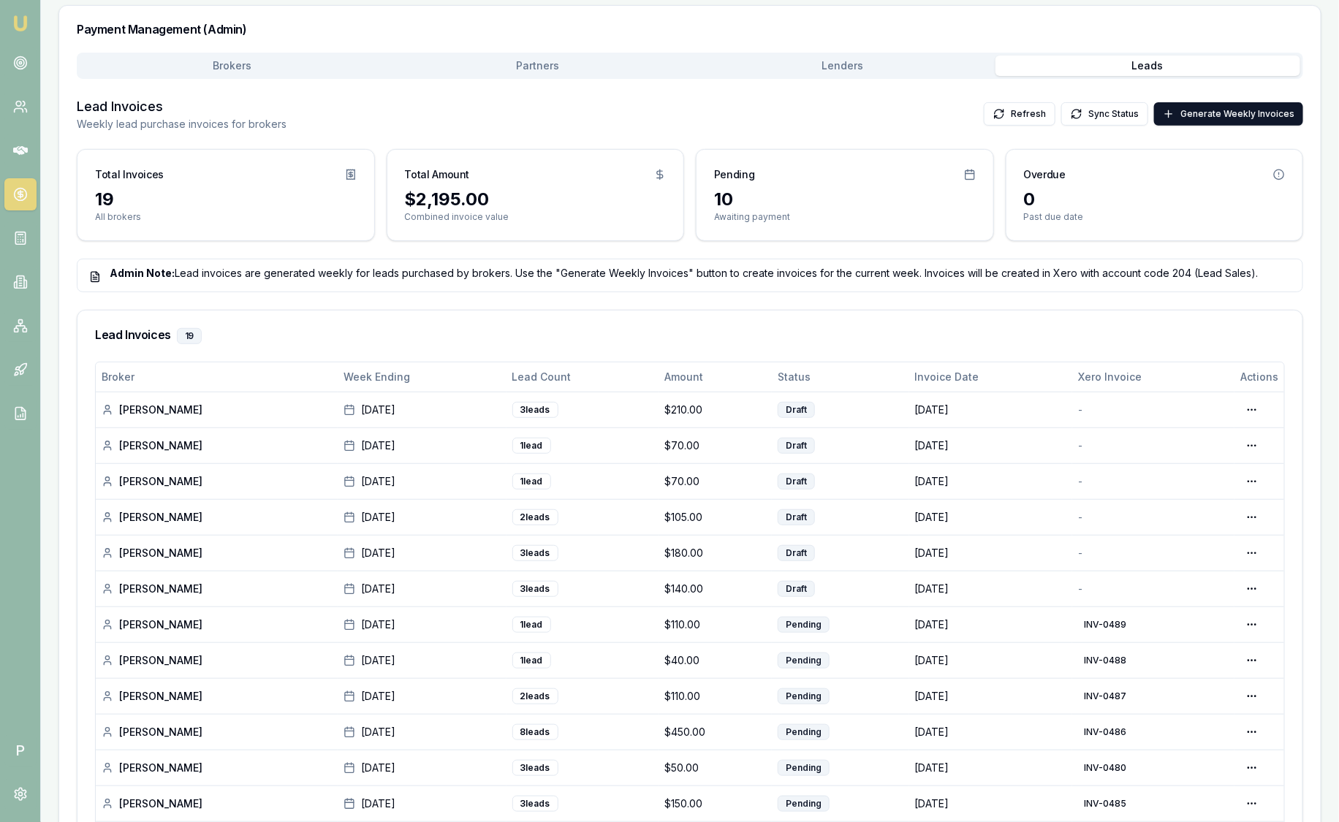
scroll to position [0, 0]
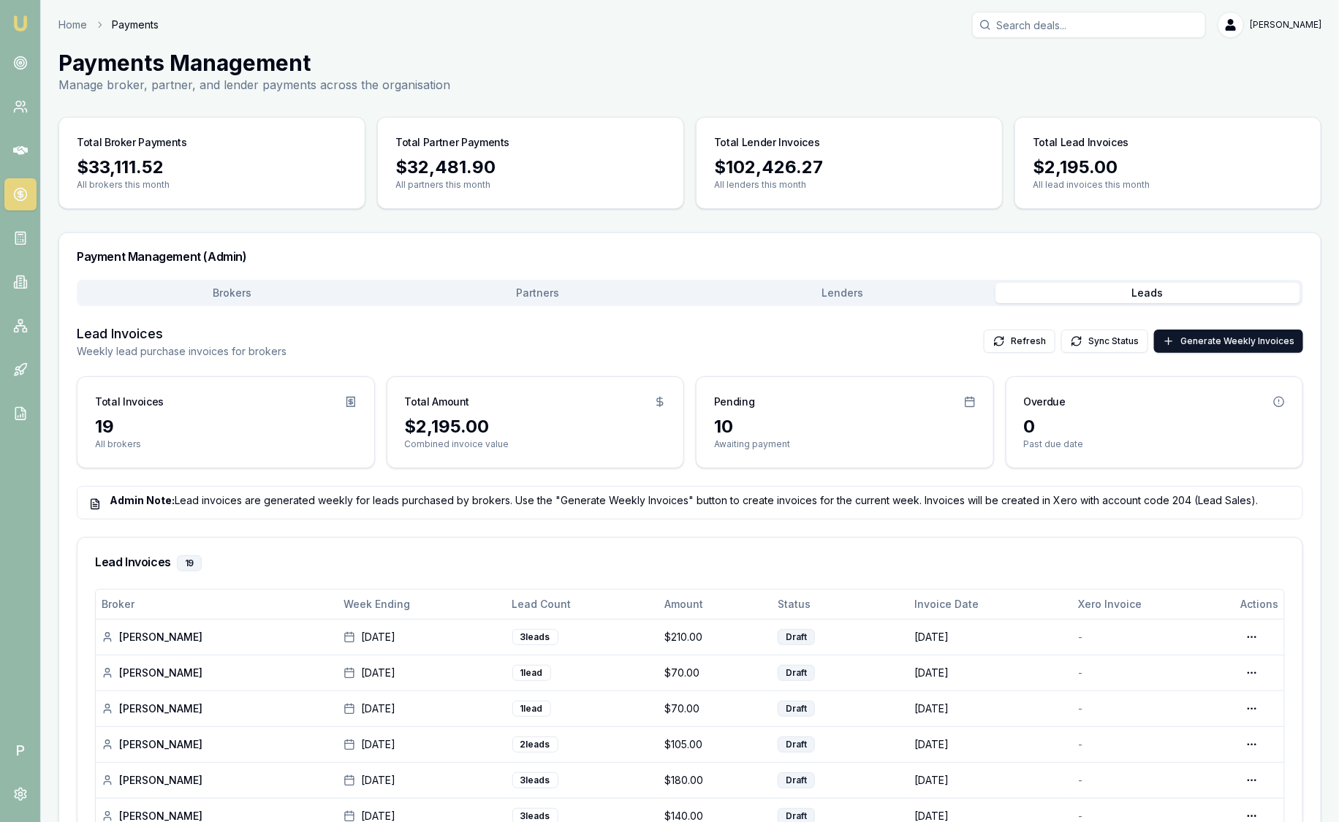
click at [15, 26] on img at bounding box center [21, 24] width 18 height 18
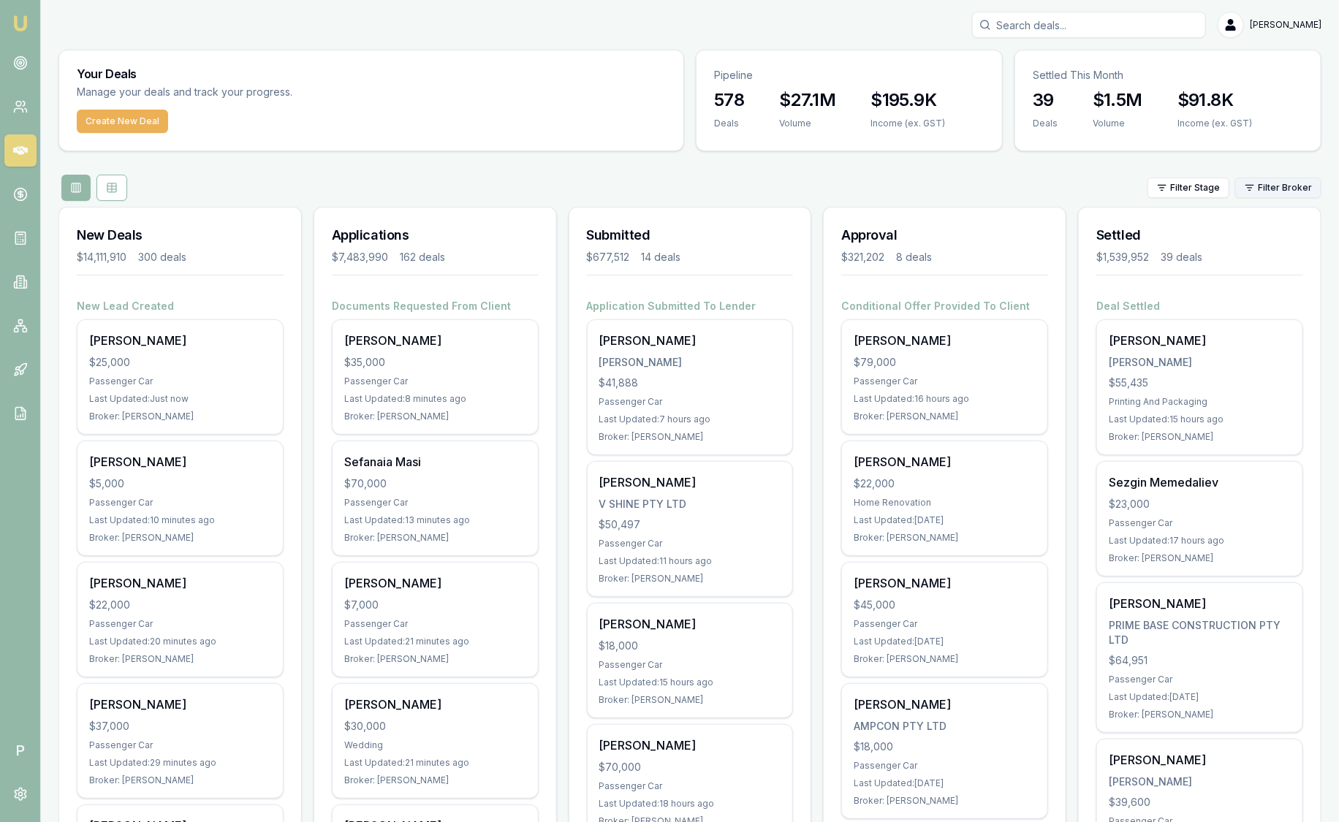
click at [1259, 188] on html "Emu Broker P Sam Crouch Toggle Menu Your Deals Manage your deals and track your…" at bounding box center [669, 411] width 1339 height 822
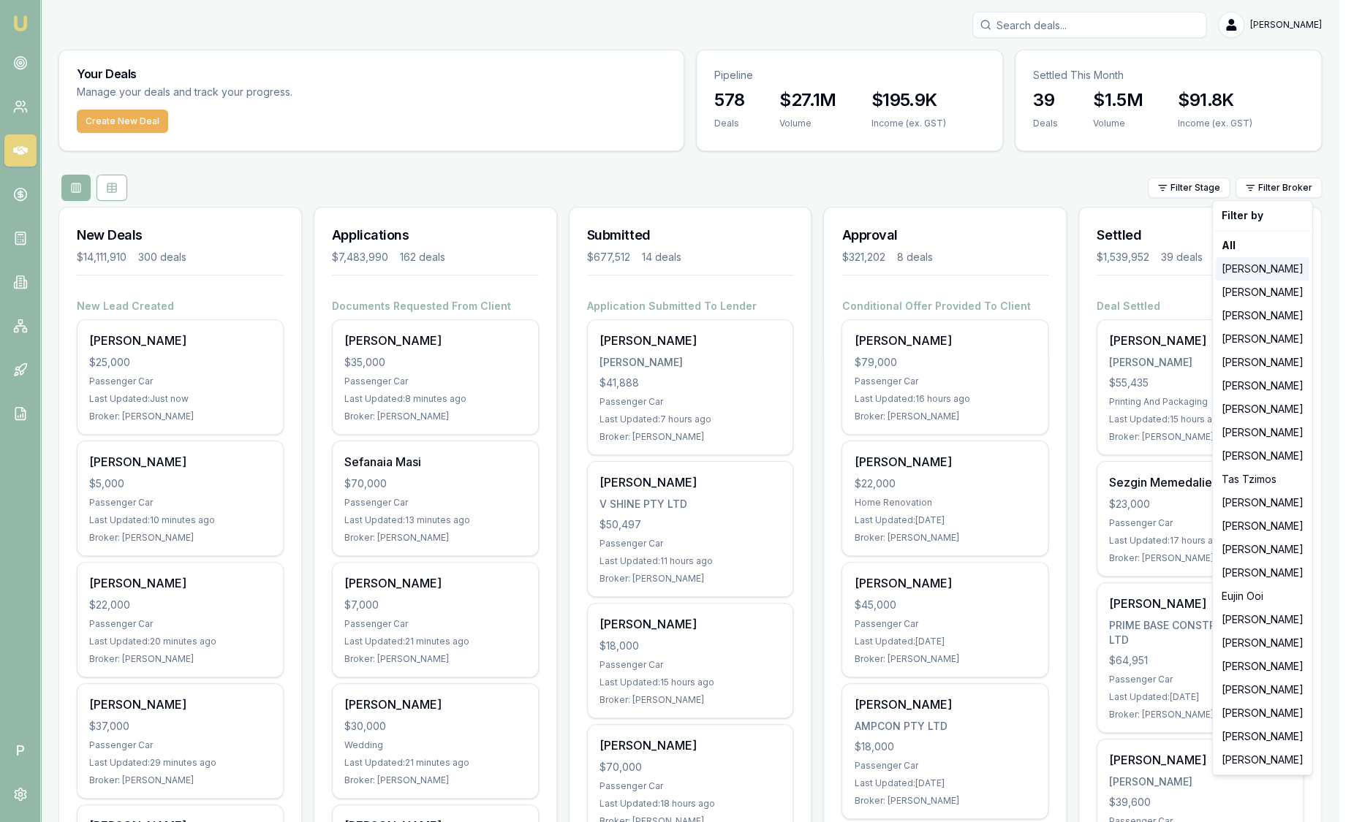
click at [1249, 276] on div "[PERSON_NAME]" at bounding box center [1263, 268] width 94 height 23
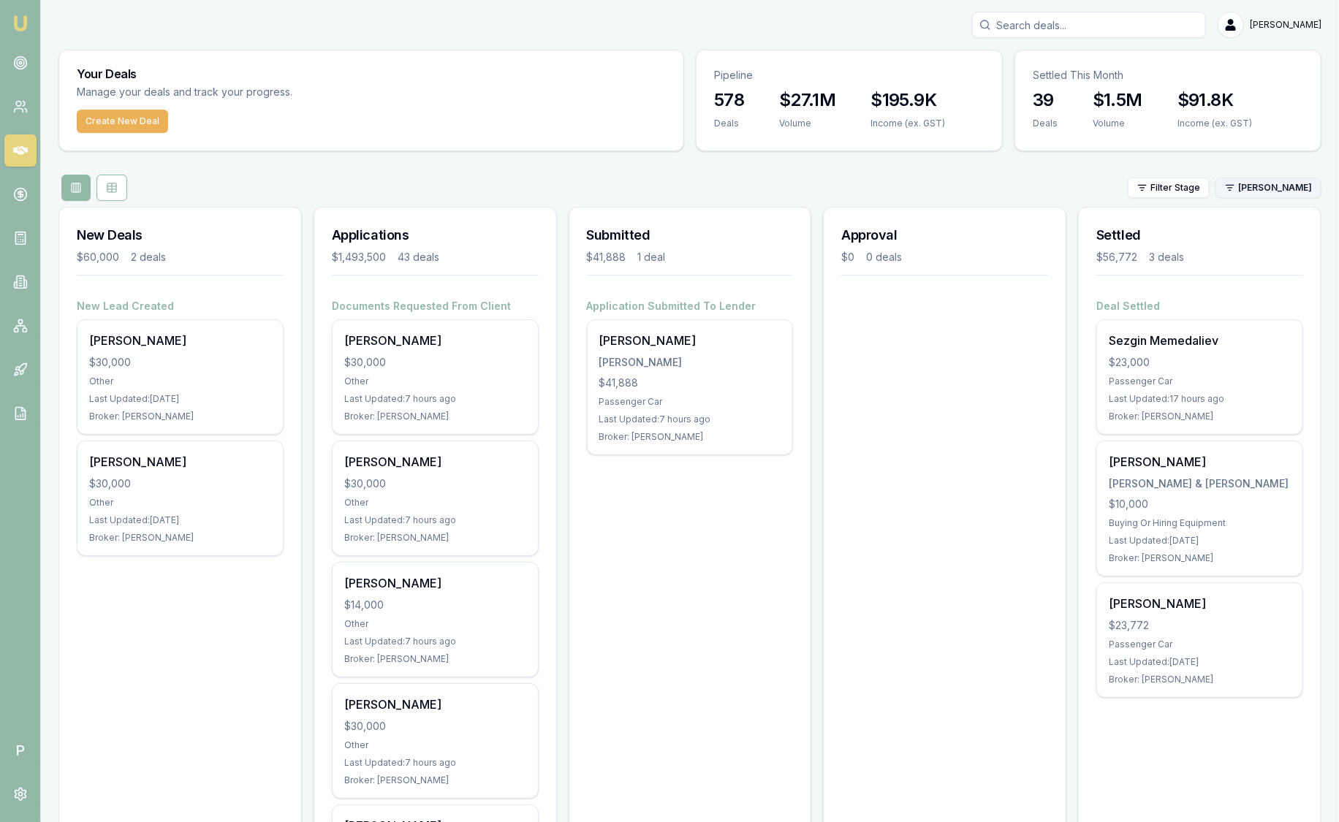
click at [1240, 194] on html "Emu Broker P Sam Crouch Toggle Menu Your Deals Manage your deals and track your…" at bounding box center [669, 411] width 1339 height 822
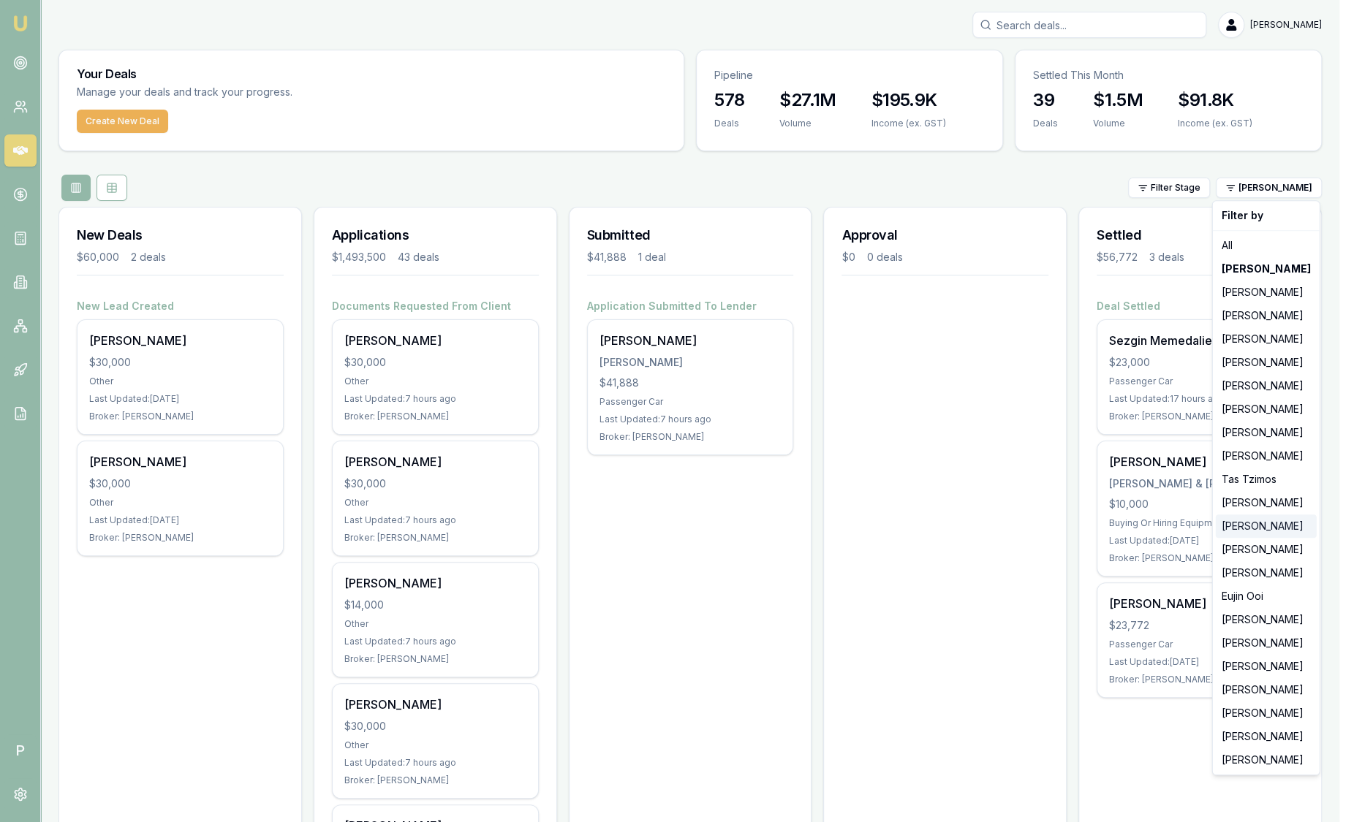
click at [1230, 531] on div "[PERSON_NAME]" at bounding box center [1266, 526] width 101 height 23
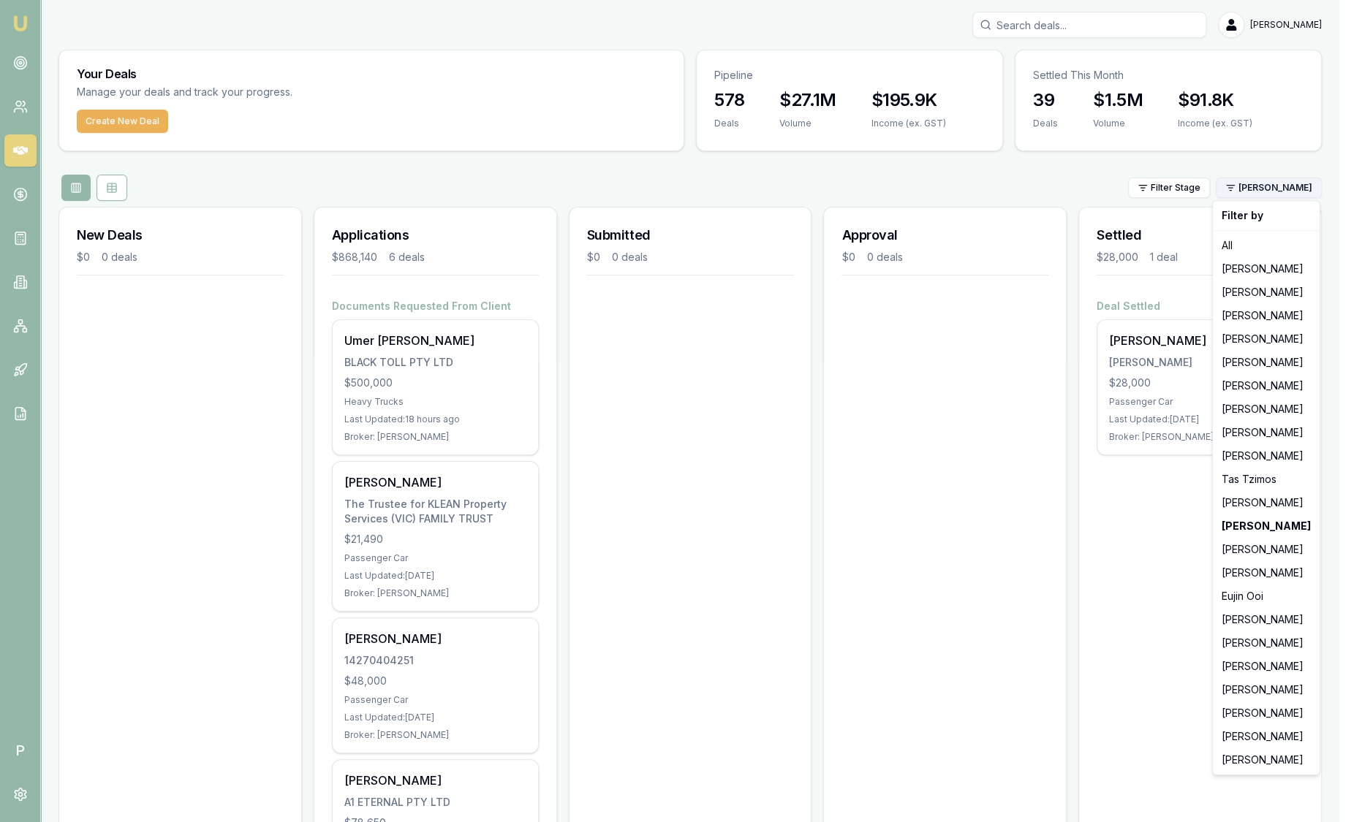
click at [1281, 186] on html "Emu Broker P Sam Crouch Toggle Menu Your Deals Manage your deals and track your…" at bounding box center [677, 411] width 1354 height 822
click at [1269, 716] on div "[PERSON_NAME]" at bounding box center [1266, 713] width 101 height 23
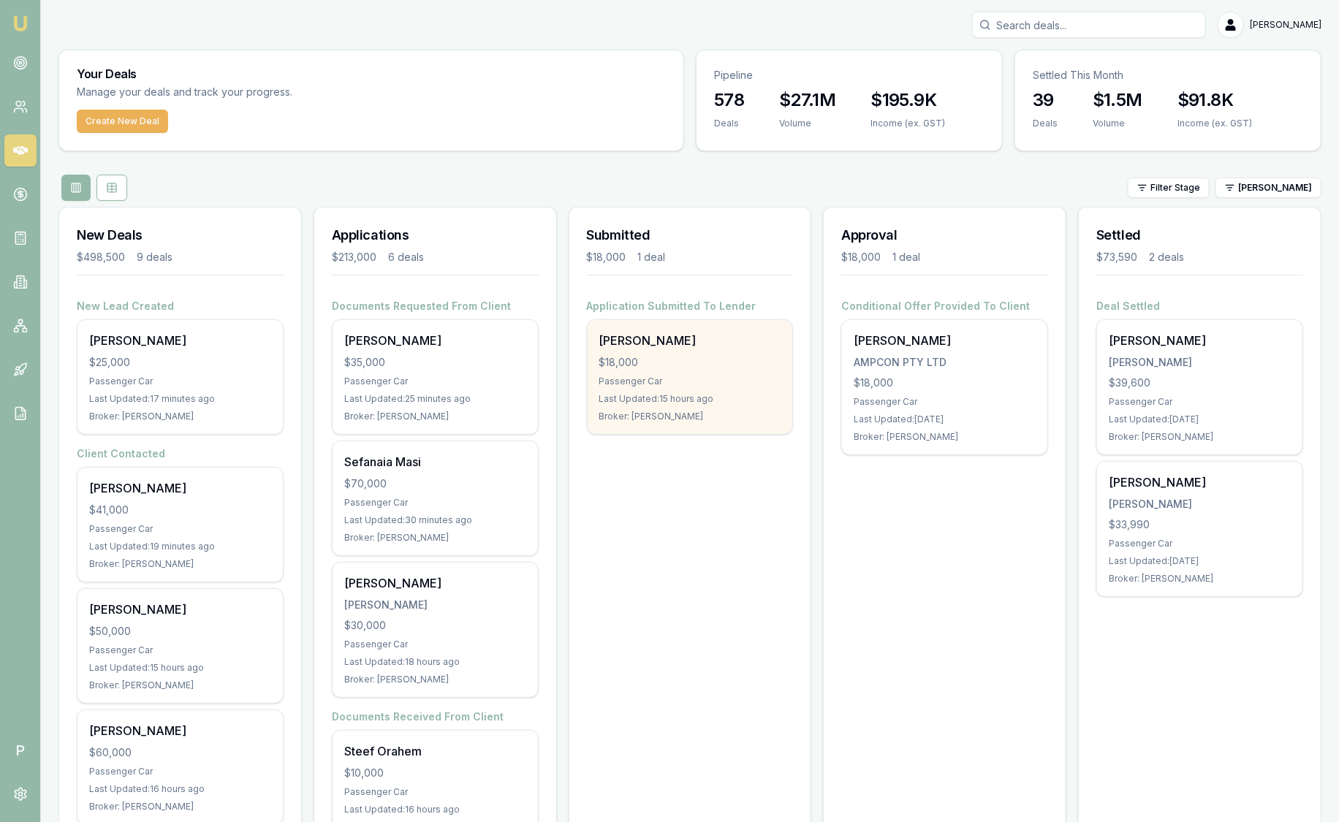
click at [752, 340] on div "[PERSON_NAME]" at bounding box center [690, 341] width 182 height 18
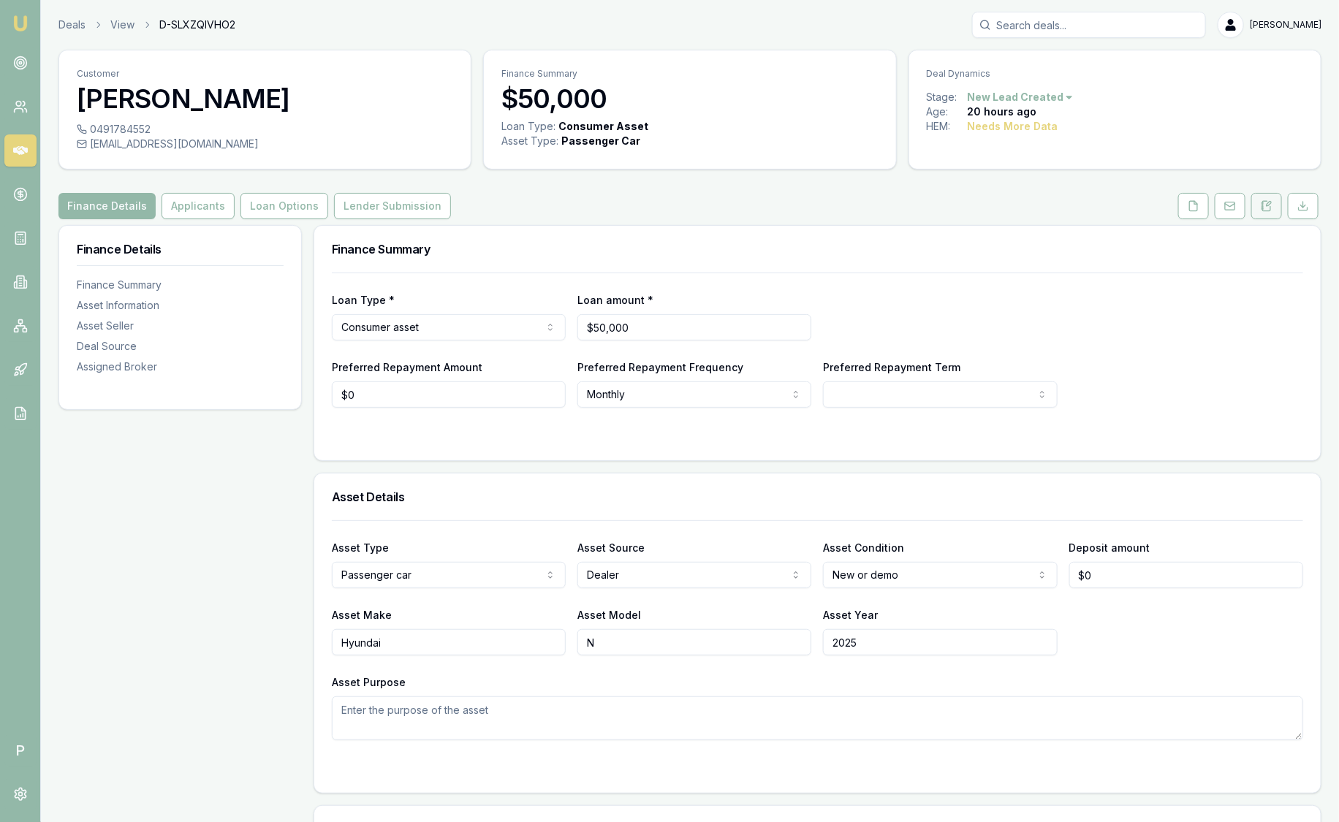
click at [1275, 205] on button at bounding box center [1267, 206] width 31 height 26
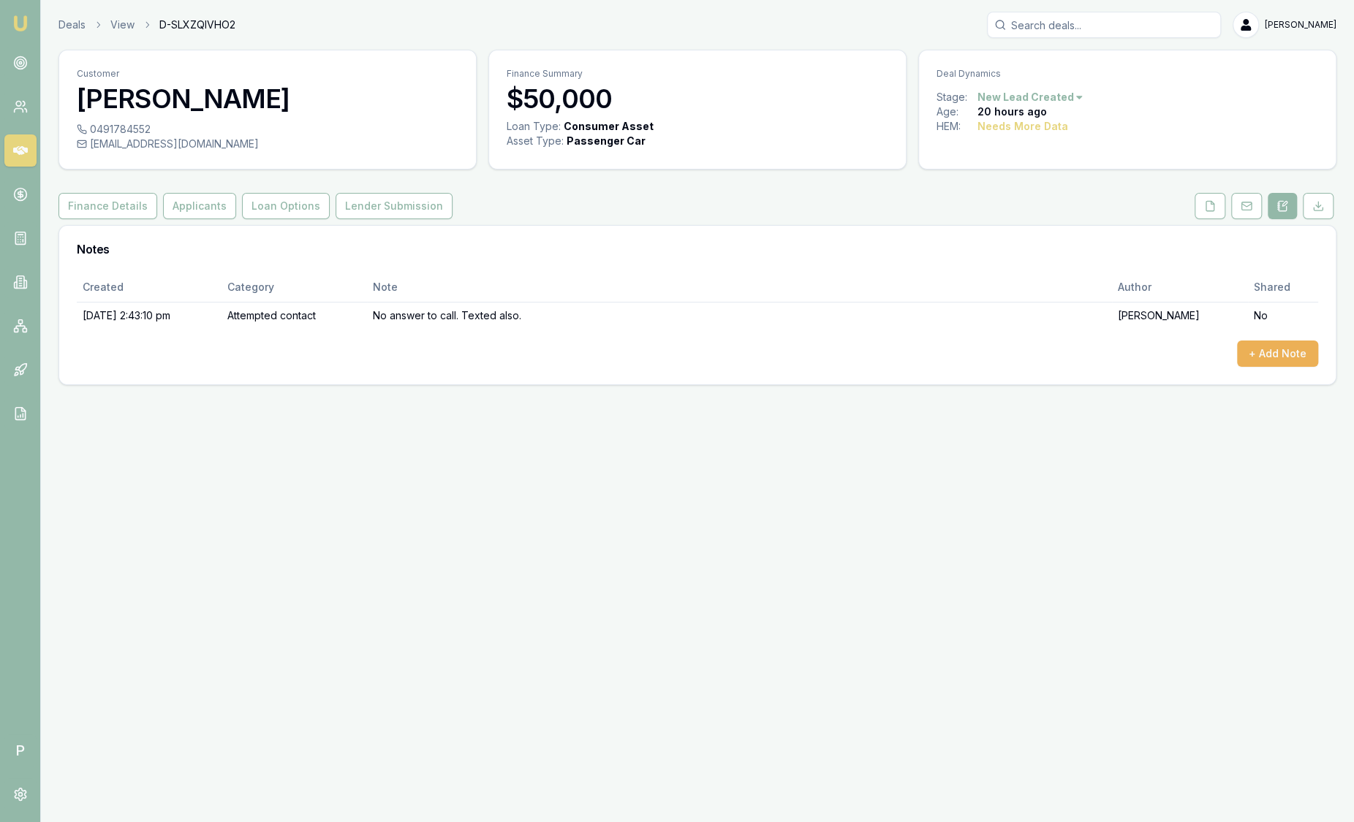
click at [1275, 205] on button at bounding box center [1282, 206] width 29 height 26
click at [60, 27] on link "Deals" at bounding box center [71, 25] width 27 height 15
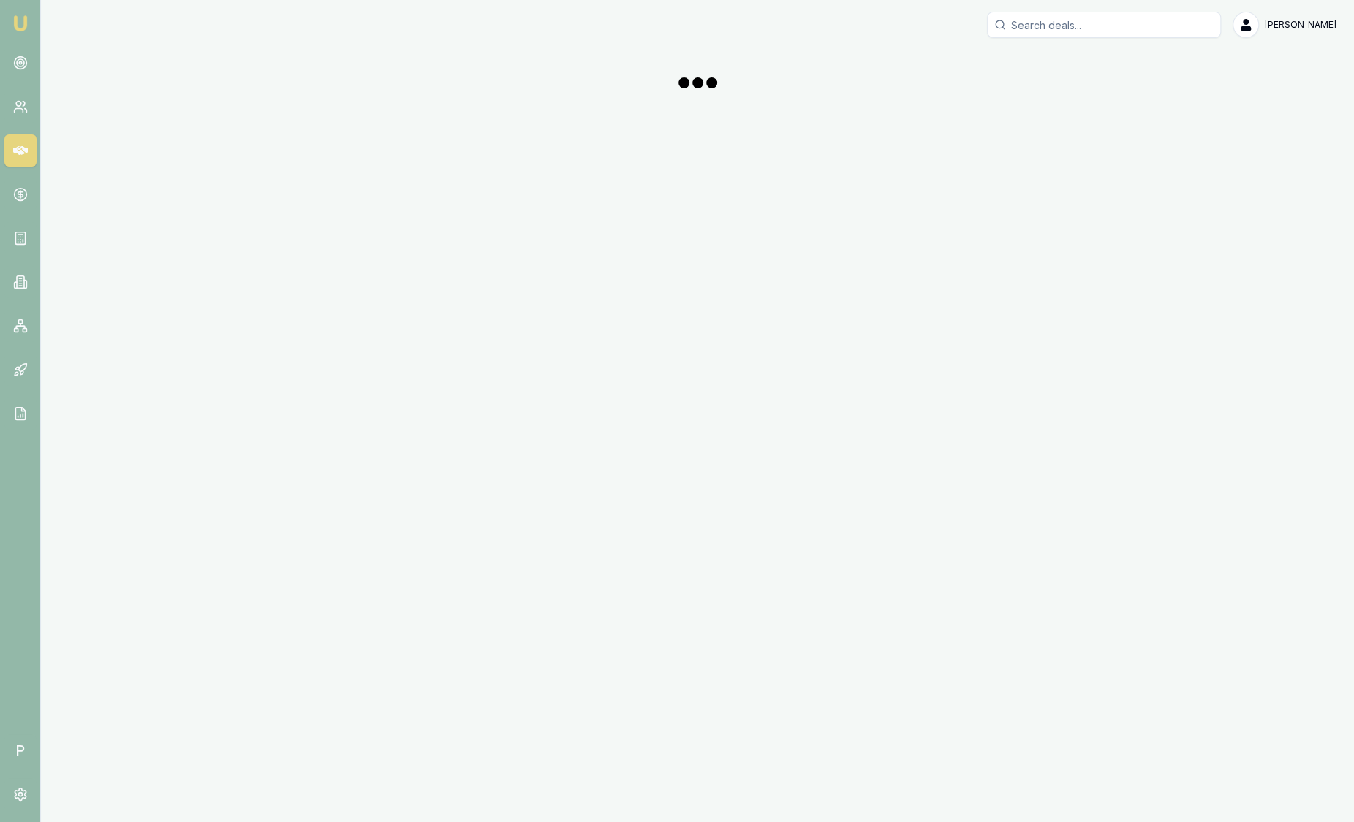
click at [18, 22] on img at bounding box center [21, 24] width 18 height 18
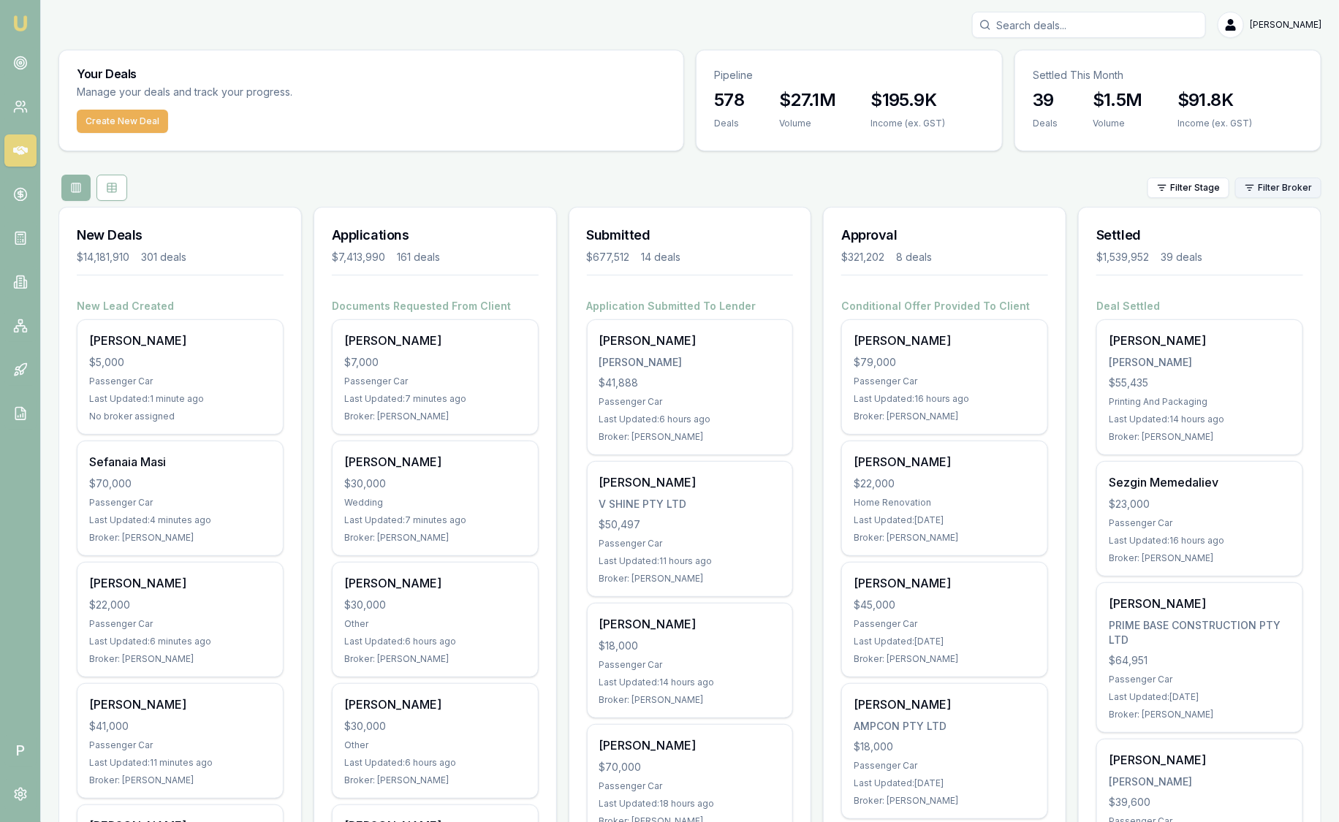
click at [1290, 186] on html "Emu Broker P Sam Crouch Toggle Menu Your Deals Manage your deals and track your…" at bounding box center [669, 411] width 1339 height 822
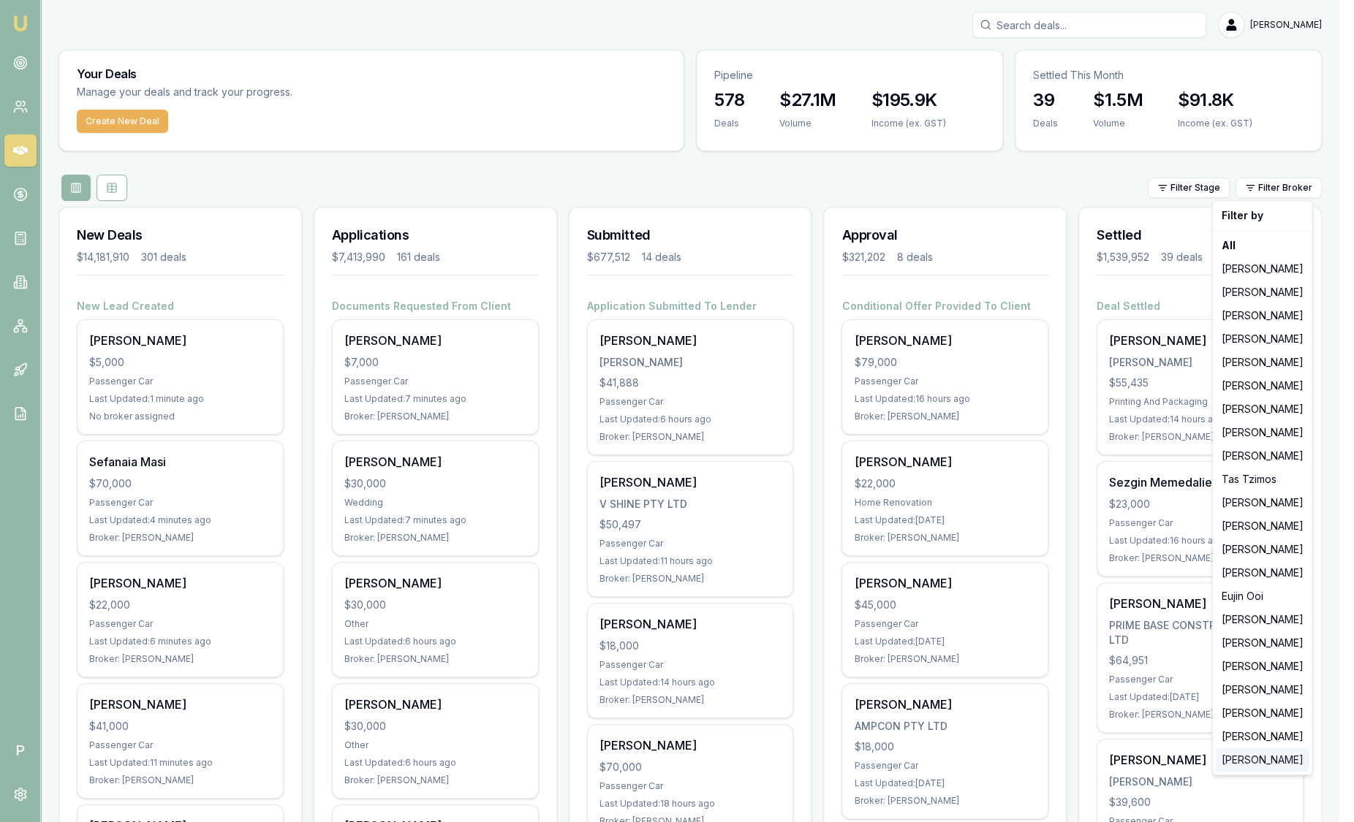
click at [1272, 760] on div "[PERSON_NAME]" at bounding box center [1263, 760] width 94 height 23
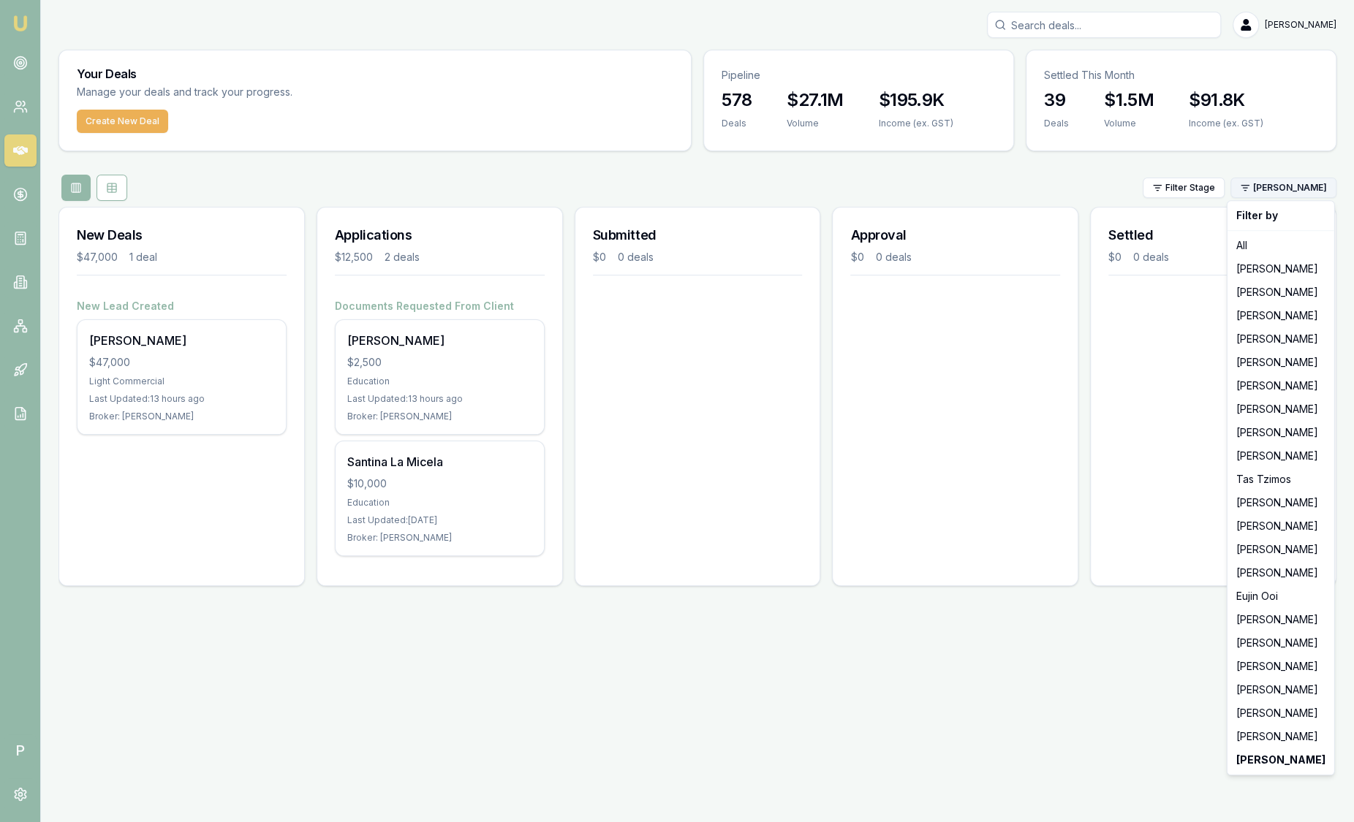
click at [1265, 192] on html "Emu Broker P Sam Crouch Toggle Menu Your Deals Manage your deals and track your…" at bounding box center [677, 411] width 1354 height 822
click at [1263, 740] on div "[PERSON_NAME]" at bounding box center [1280, 736] width 101 height 23
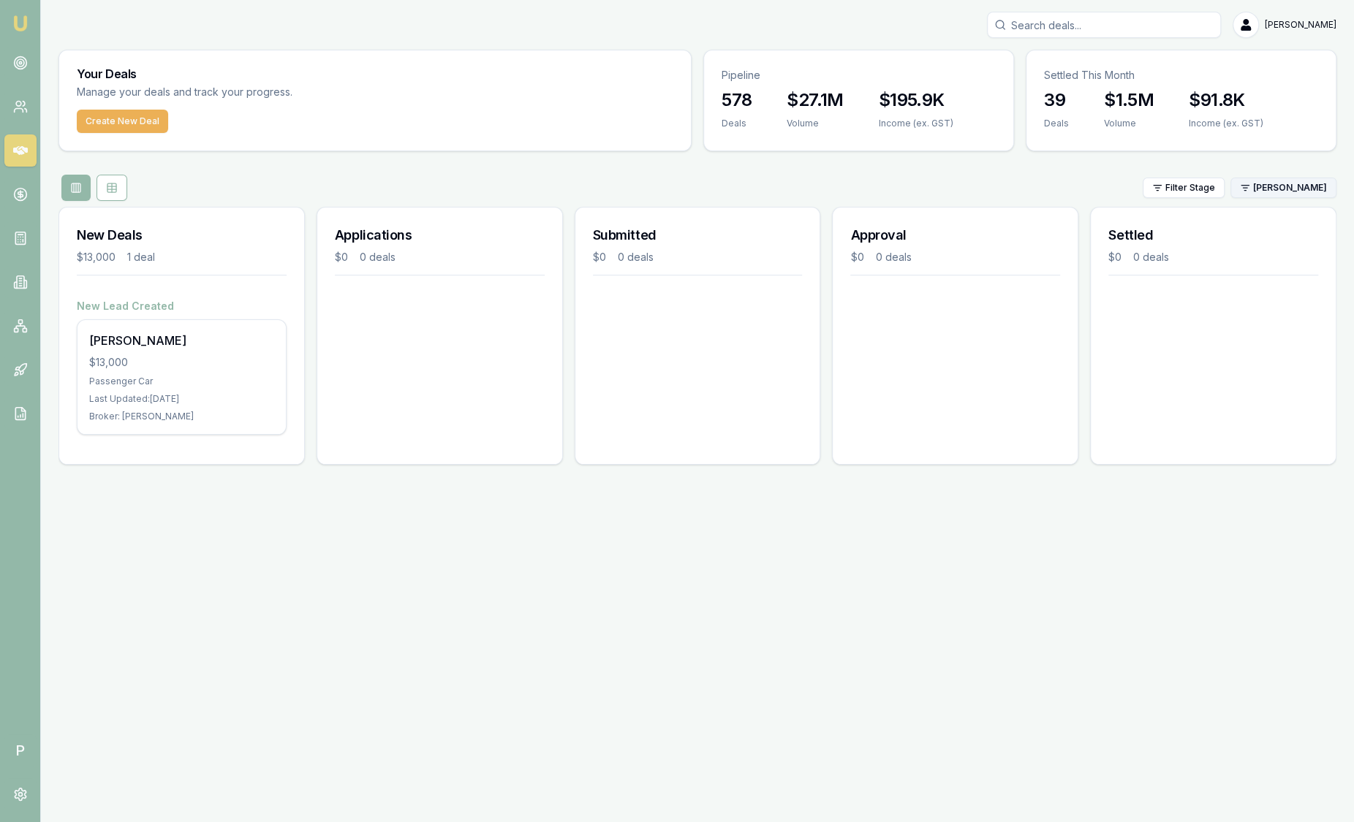
click at [1293, 186] on html "Emu Broker P [PERSON_NAME] Toggle Menu Your Deals Manage your deals and track y…" at bounding box center [677, 411] width 1354 height 822
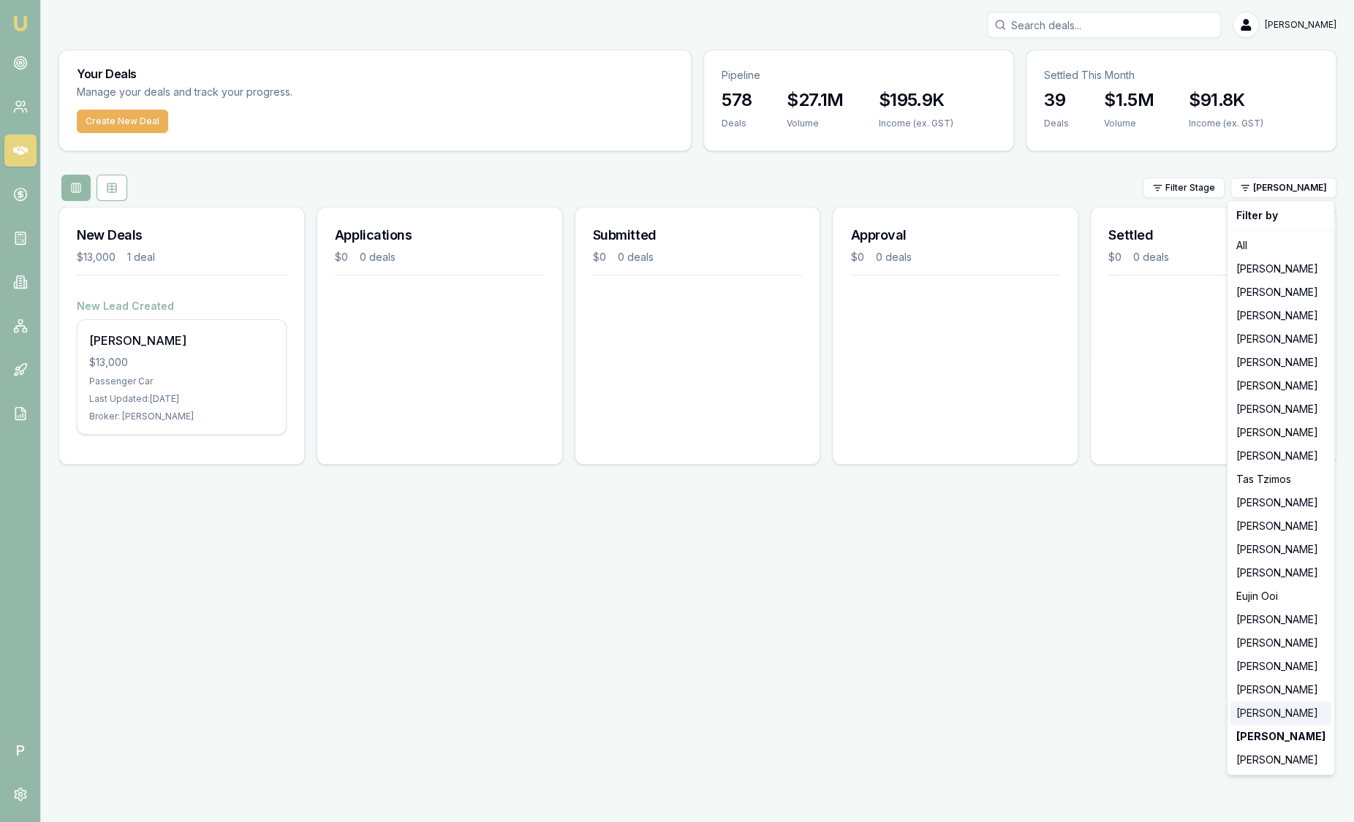
click at [1267, 718] on div "[PERSON_NAME]" at bounding box center [1280, 713] width 101 height 23
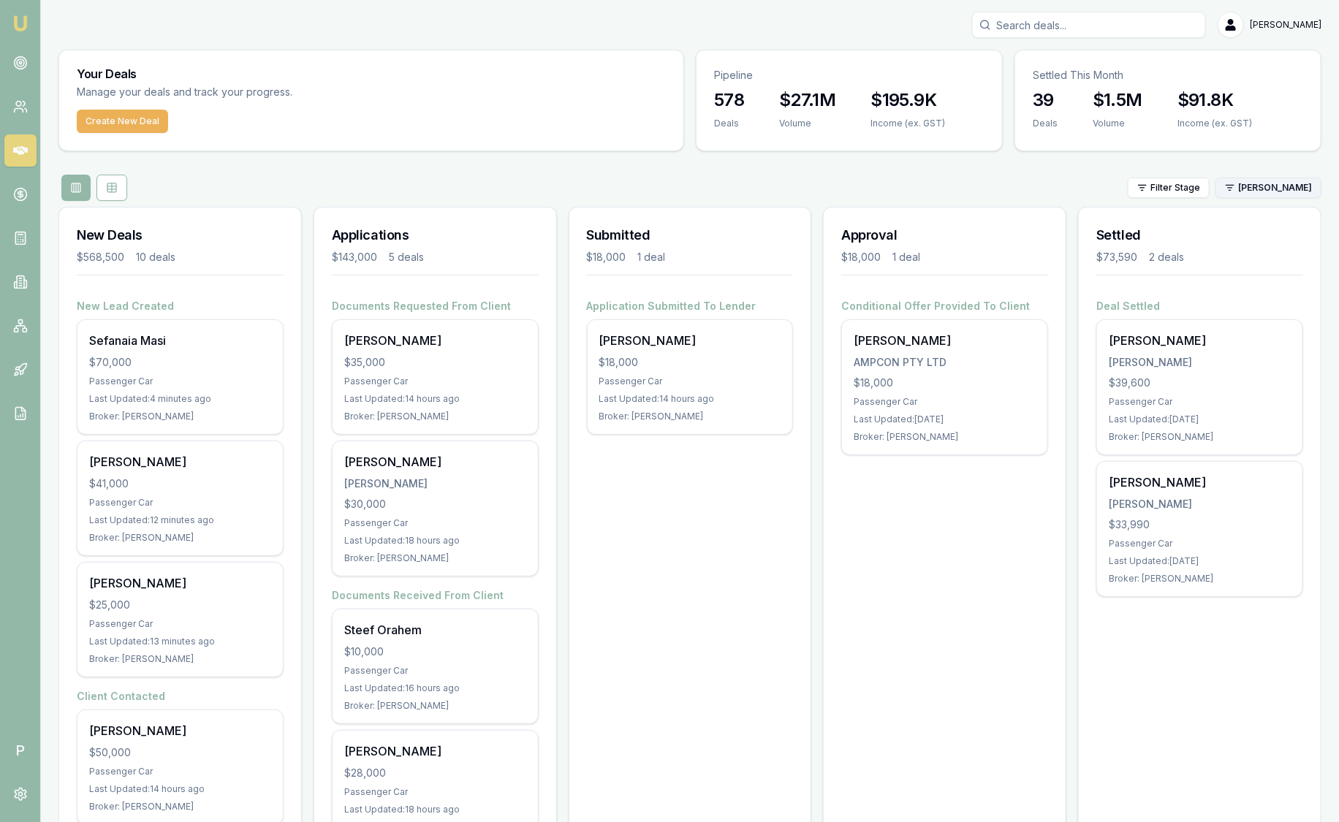
click at [1307, 192] on html "Emu Broker P Sam Crouch Toggle Menu Your Deals Manage your deals and track your…" at bounding box center [669, 411] width 1339 height 822
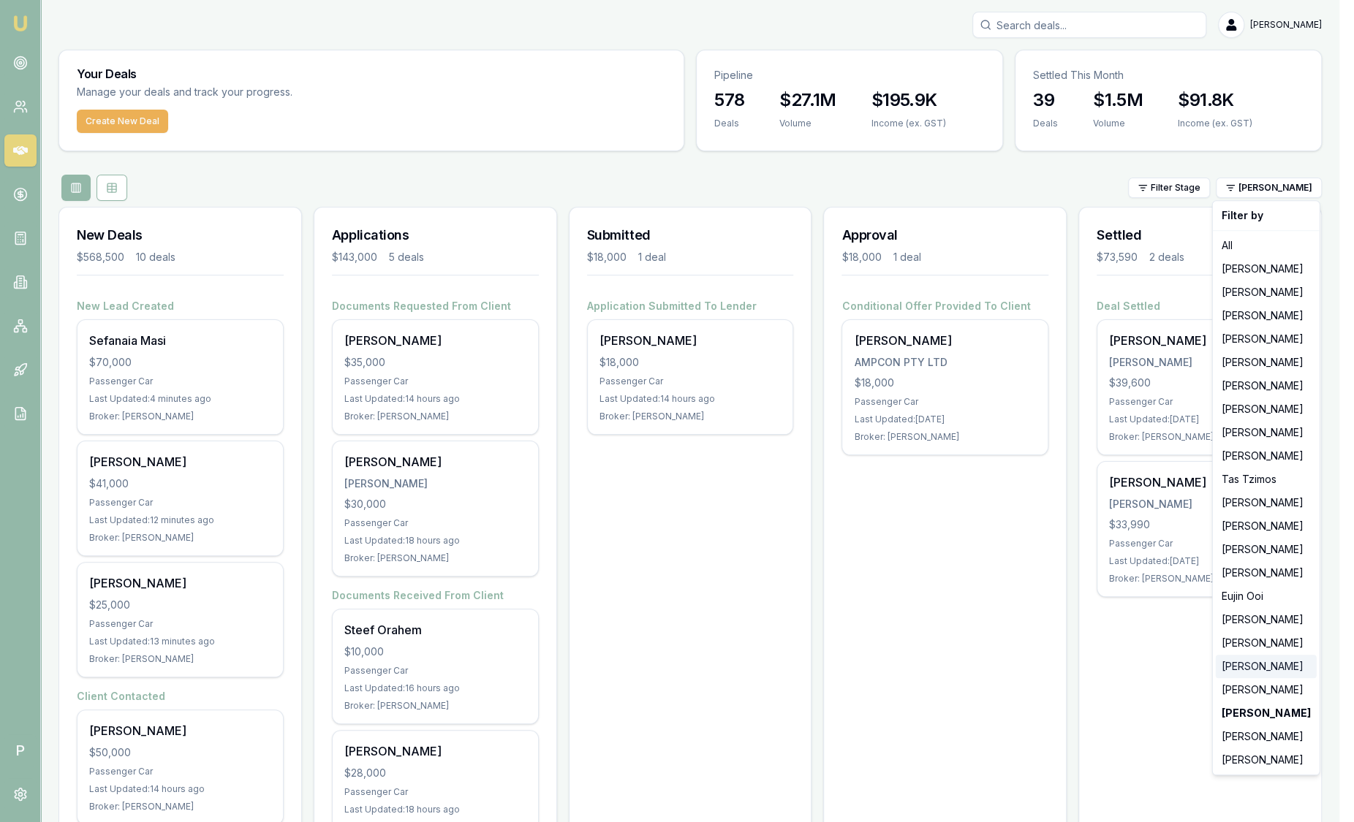
click at [1251, 670] on div "[PERSON_NAME]" at bounding box center [1266, 666] width 101 height 23
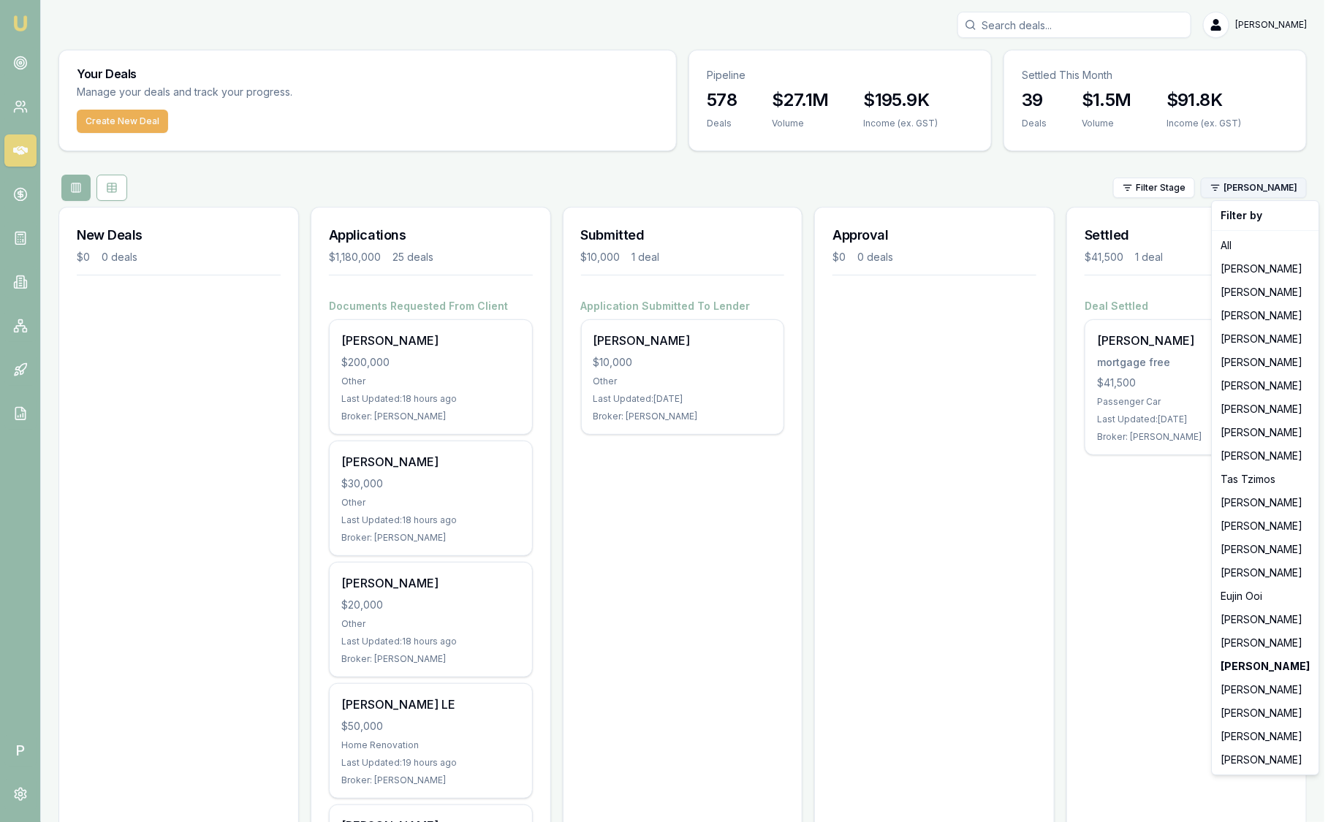
click at [1291, 185] on html "Emu Broker P Sam Crouch Toggle Menu Your Deals Manage your deals and track your…" at bounding box center [669, 411] width 1339 height 822
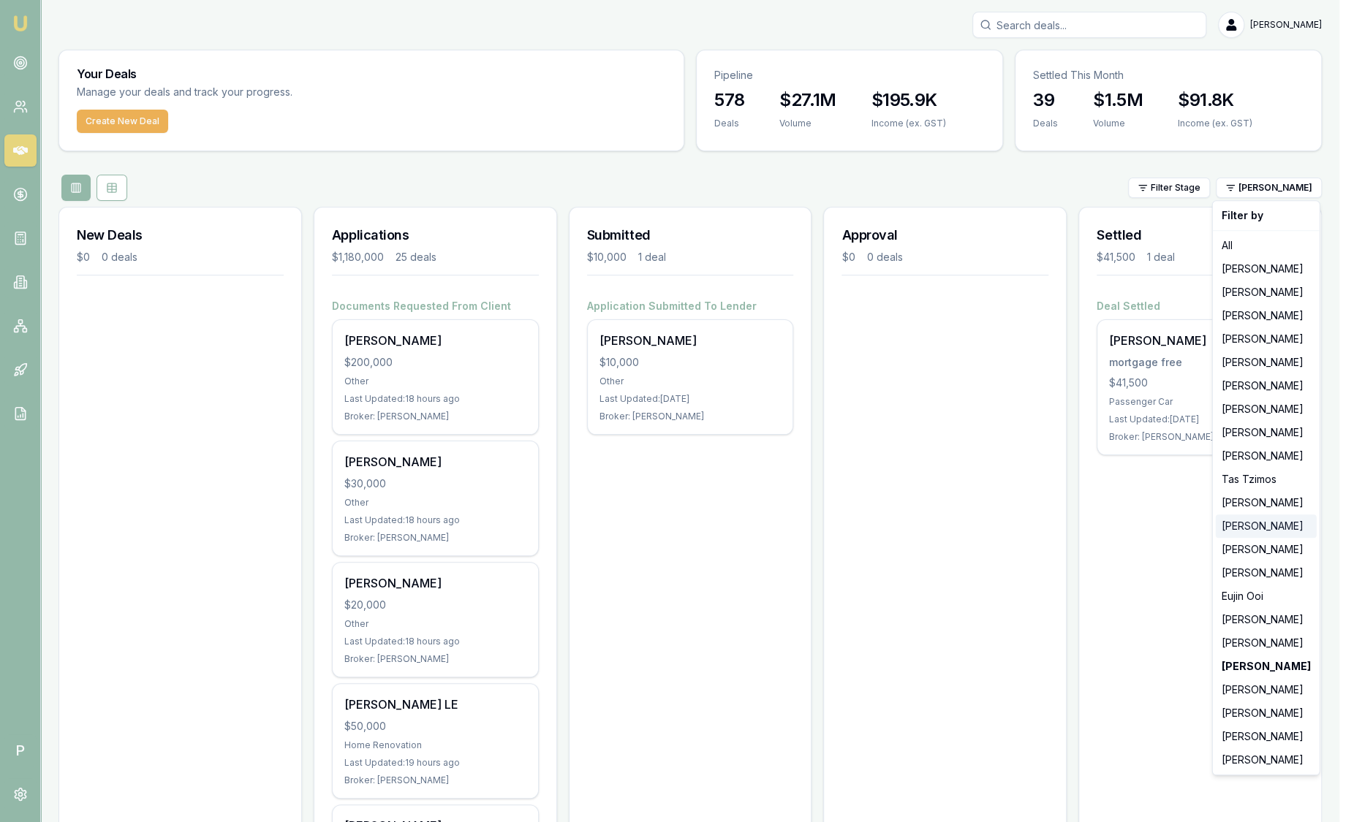
click at [1298, 528] on div "Filter by All [PERSON_NAME] Fanfulla [PERSON_NAME] [PERSON_NAME] [PERSON_NAME] …" at bounding box center [1266, 487] width 108 height 575
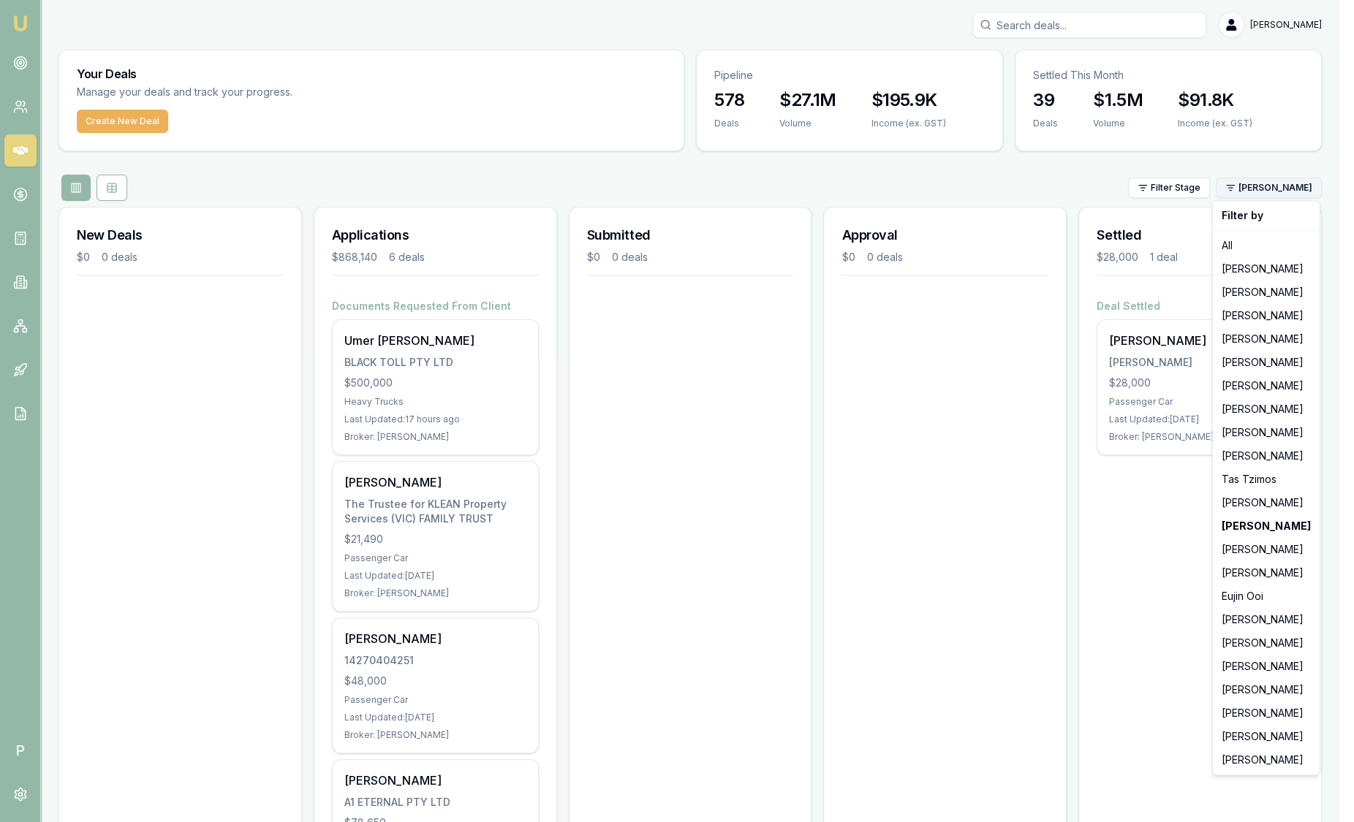
click at [1252, 190] on html "Emu Broker P Sam Crouch Toggle Menu Your Deals Manage your deals and track your…" at bounding box center [677, 411] width 1354 height 822
click at [1263, 655] on div "[PERSON_NAME]" at bounding box center [1266, 666] width 101 height 23
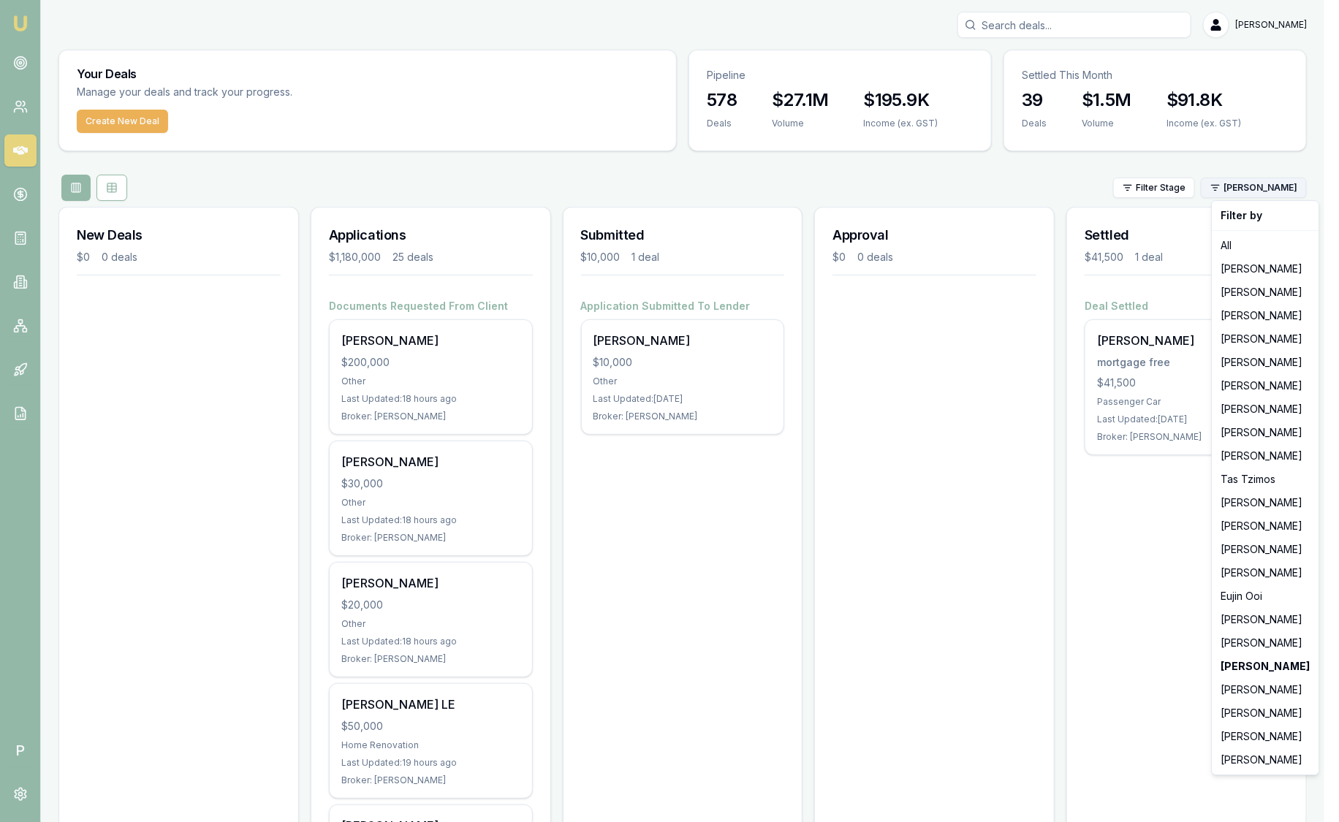
click at [1284, 186] on html "Emu Broker P Sam Crouch Toggle Menu Your Deals Manage your deals and track your…" at bounding box center [669, 411] width 1339 height 822
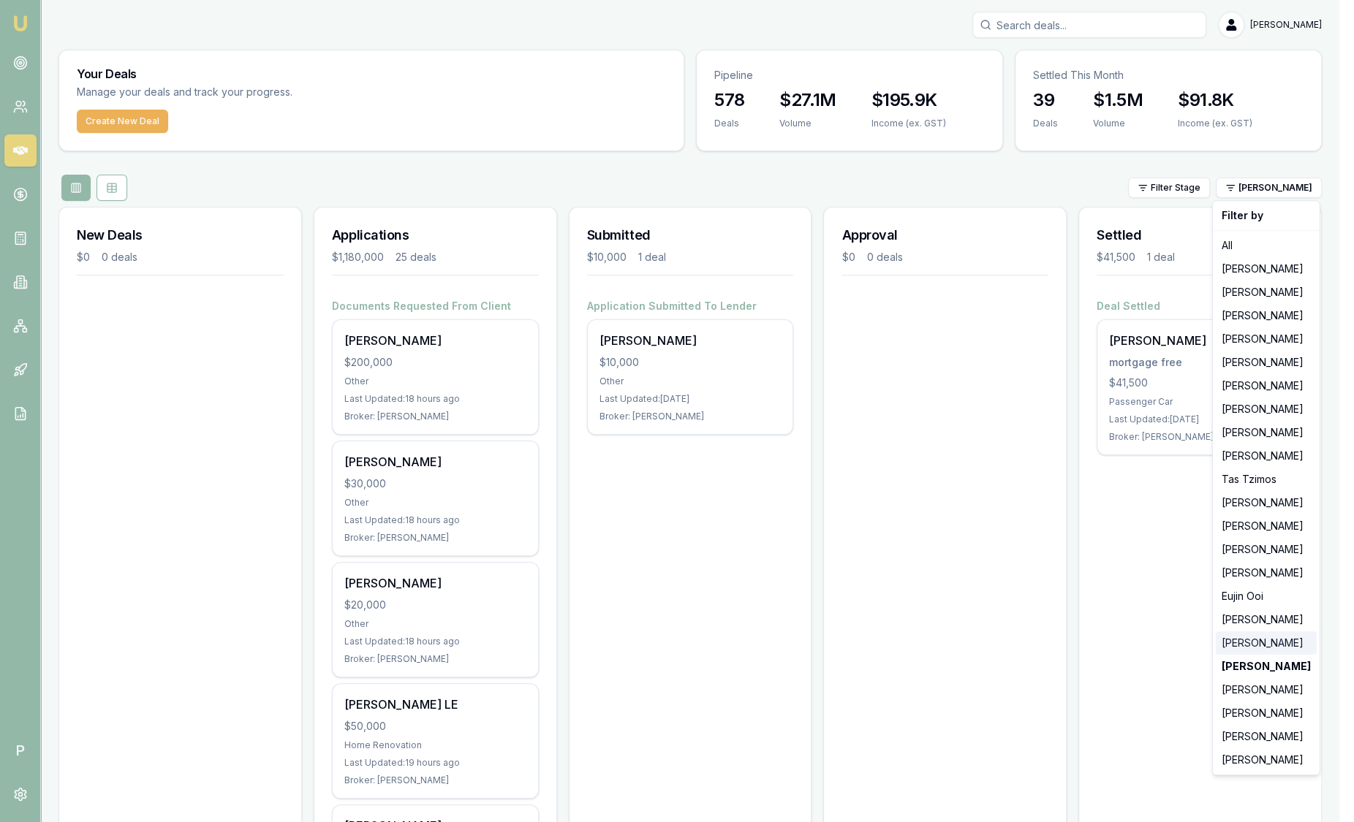
click at [1267, 643] on div "[PERSON_NAME]" at bounding box center [1266, 643] width 101 height 23
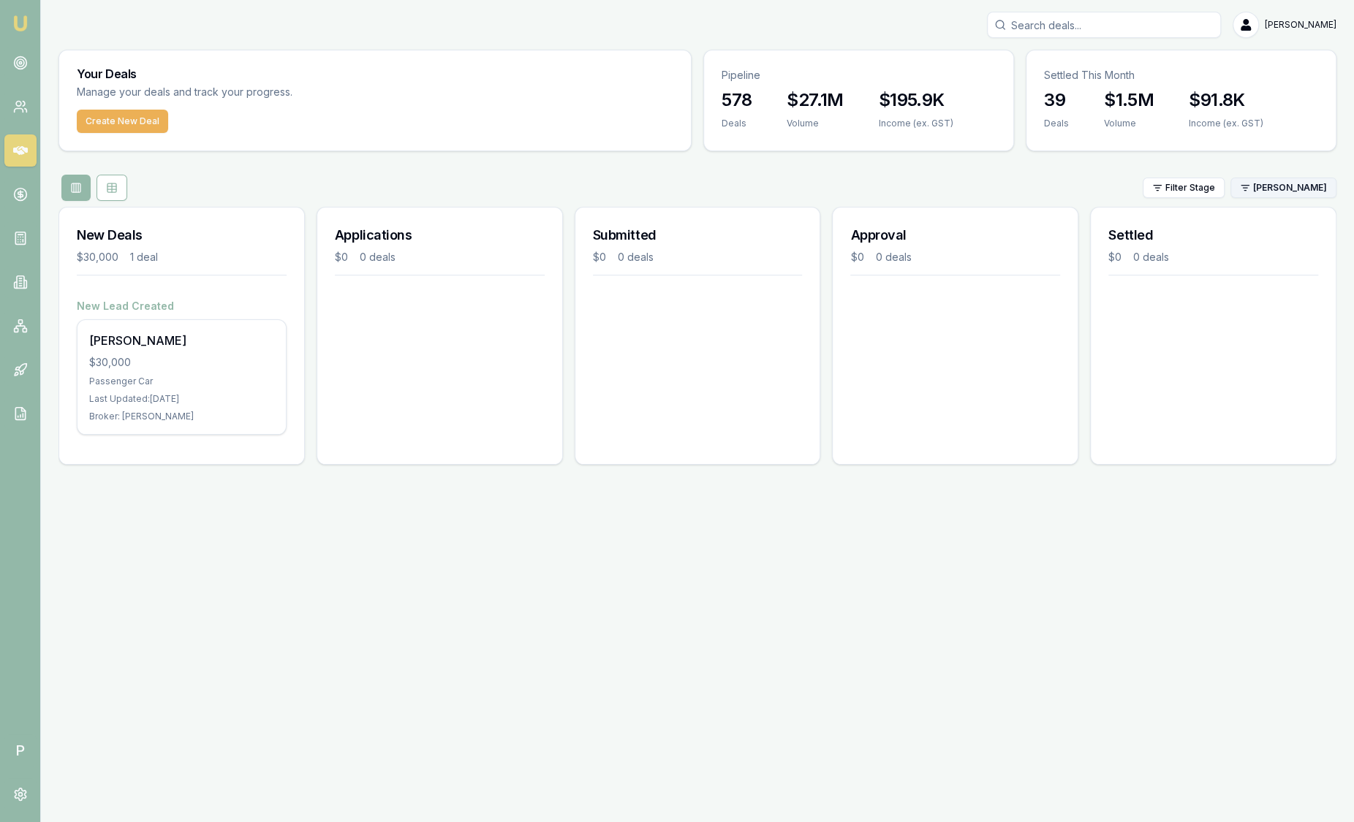
click at [1279, 194] on html "Emu Broker P Sam Crouch Toggle Menu Your Deals Manage your deals and track your…" at bounding box center [677, 411] width 1354 height 822
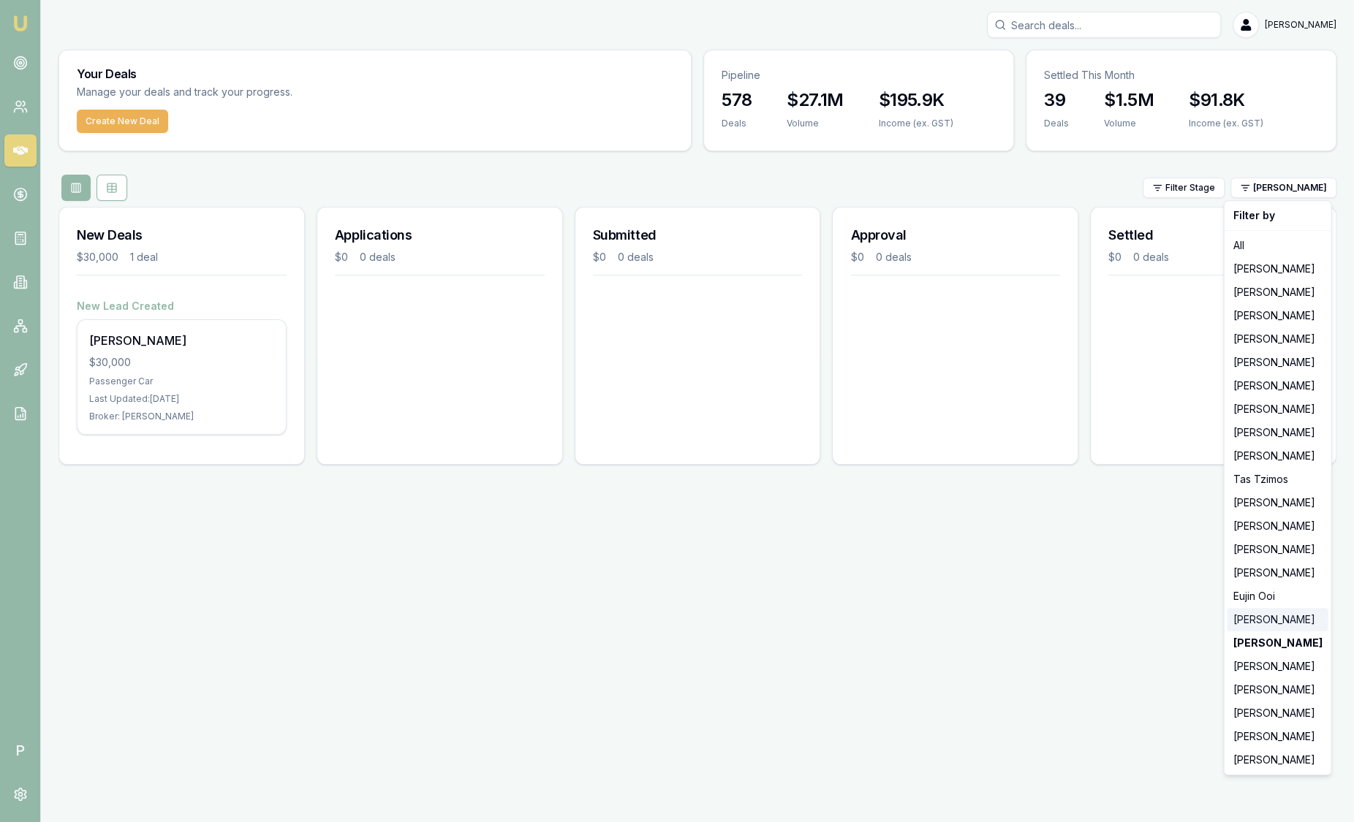
click at [1270, 625] on div "[PERSON_NAME]" at bounding box center [1277, 619] width 101 height 23
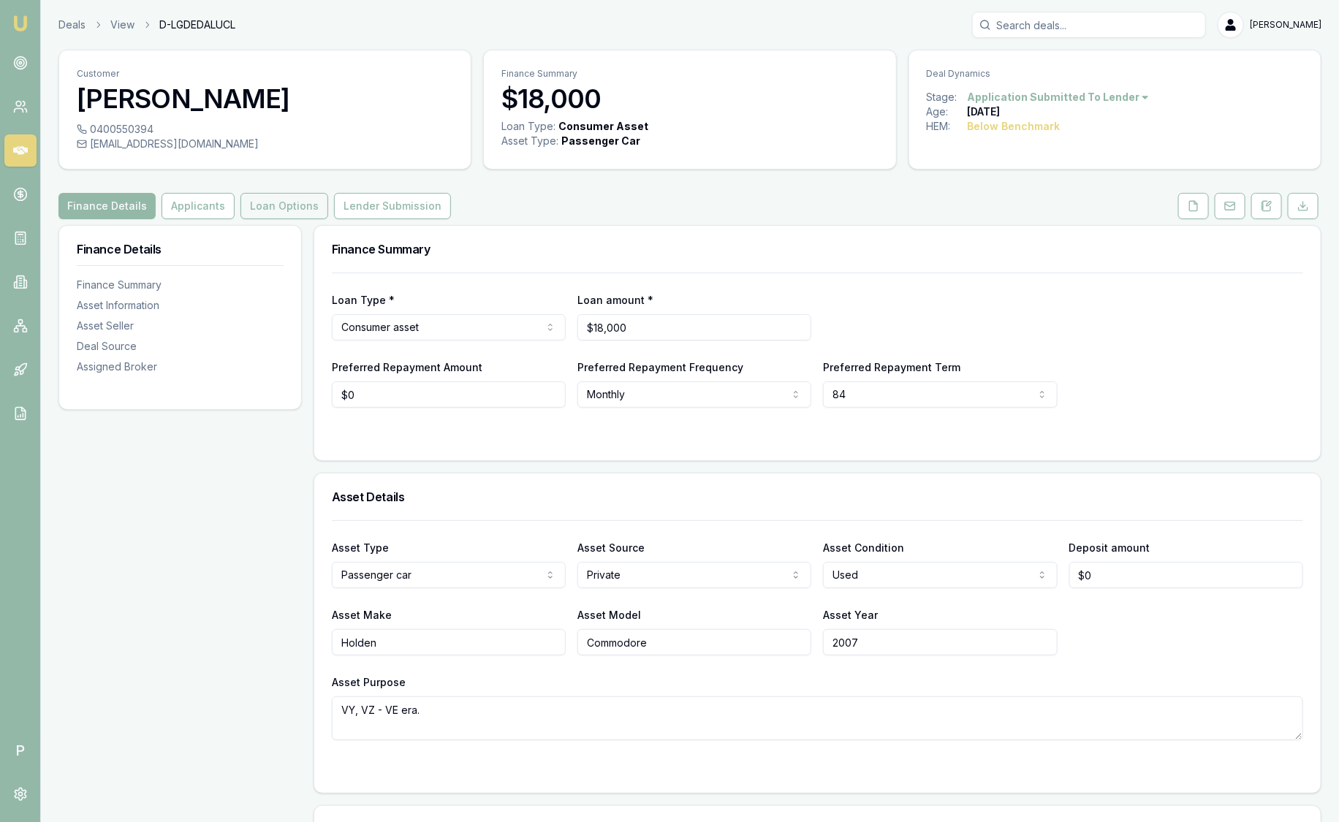
click at [272, 198] on button "Loan Options" at bounding box center [285, 206] width 88 height 26
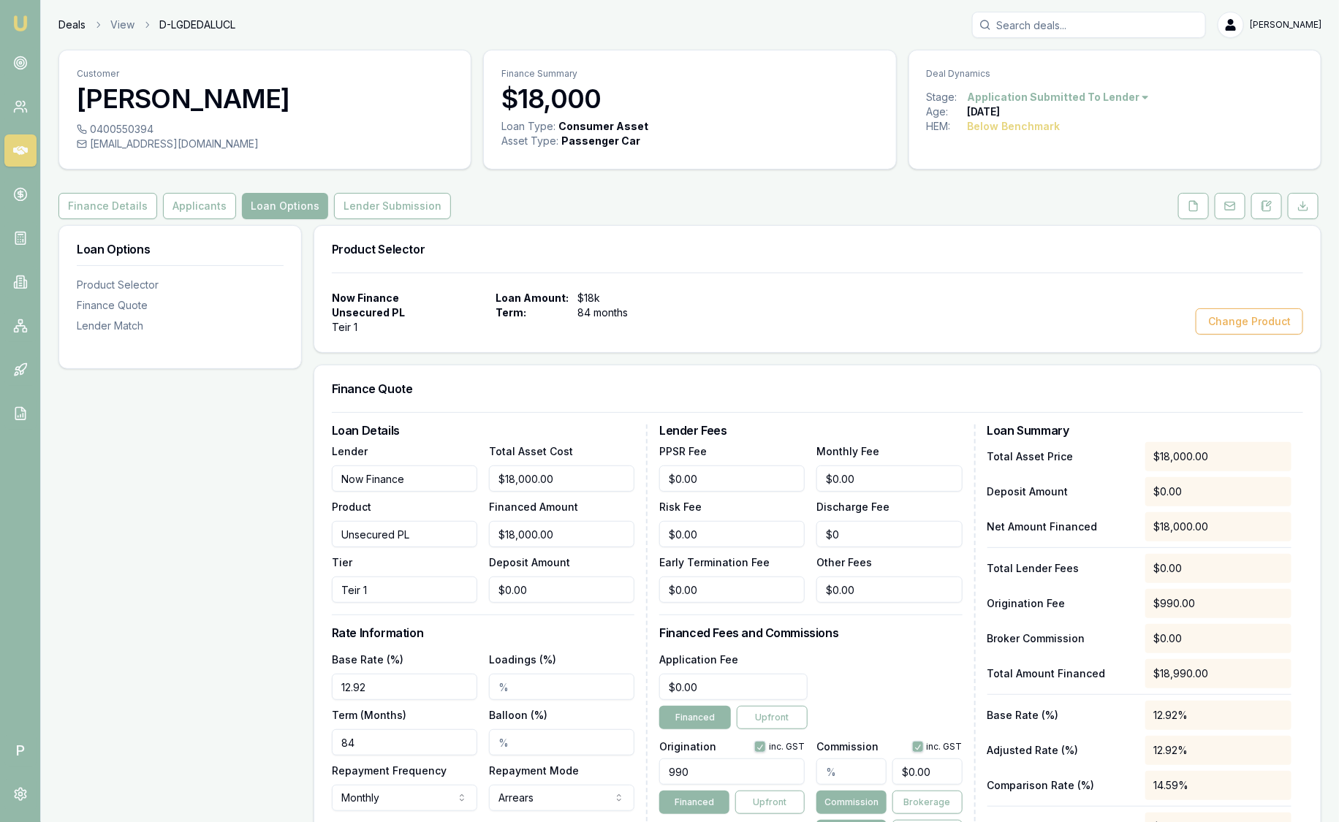
click at [75, 29] on link "Deals" at bounding box center [71, 25] width 27 height 15
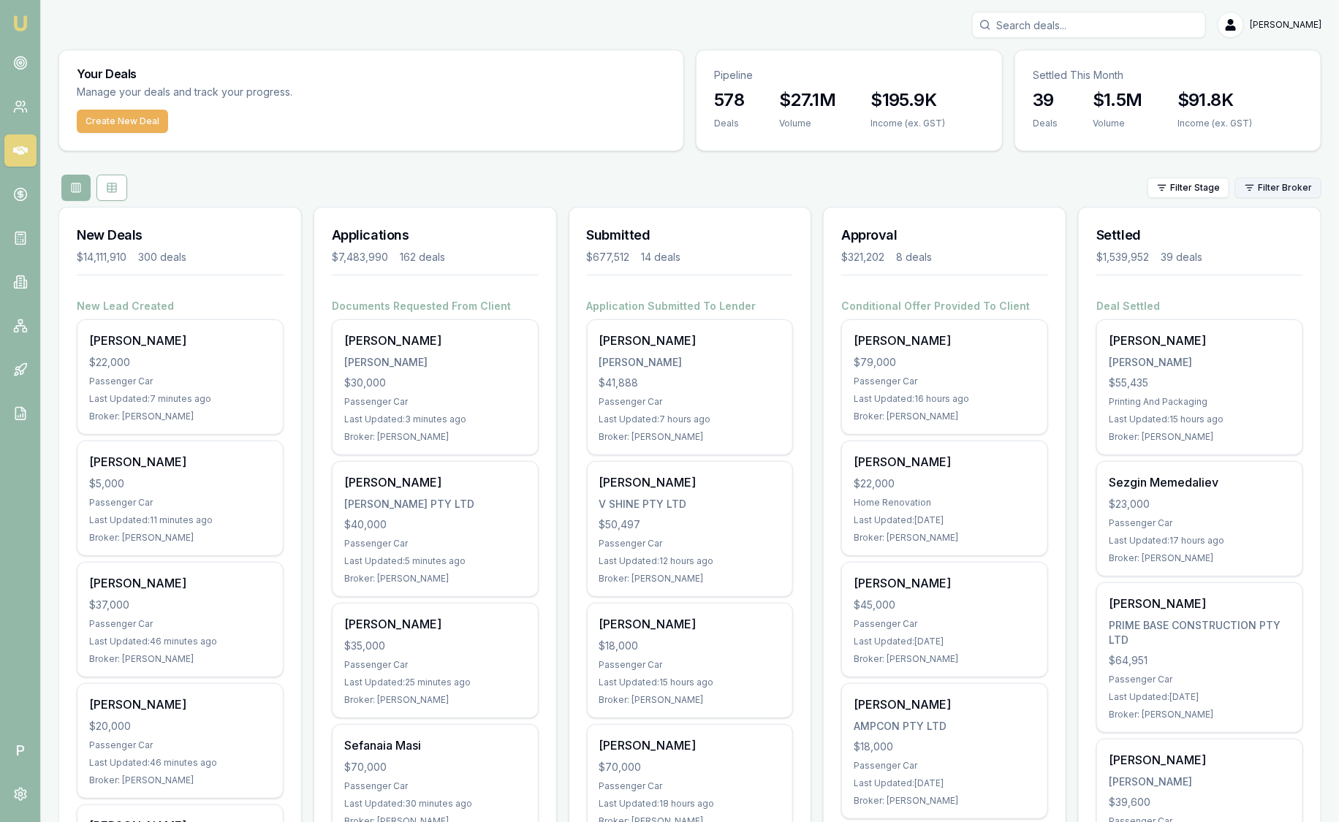
click at [1299, 186] on html "Emu Broker P [PERSON_NAME] Toggle Menu Your Deals Manage your deals and track y…" at bounding box center [669, 411] width 1339 height 822
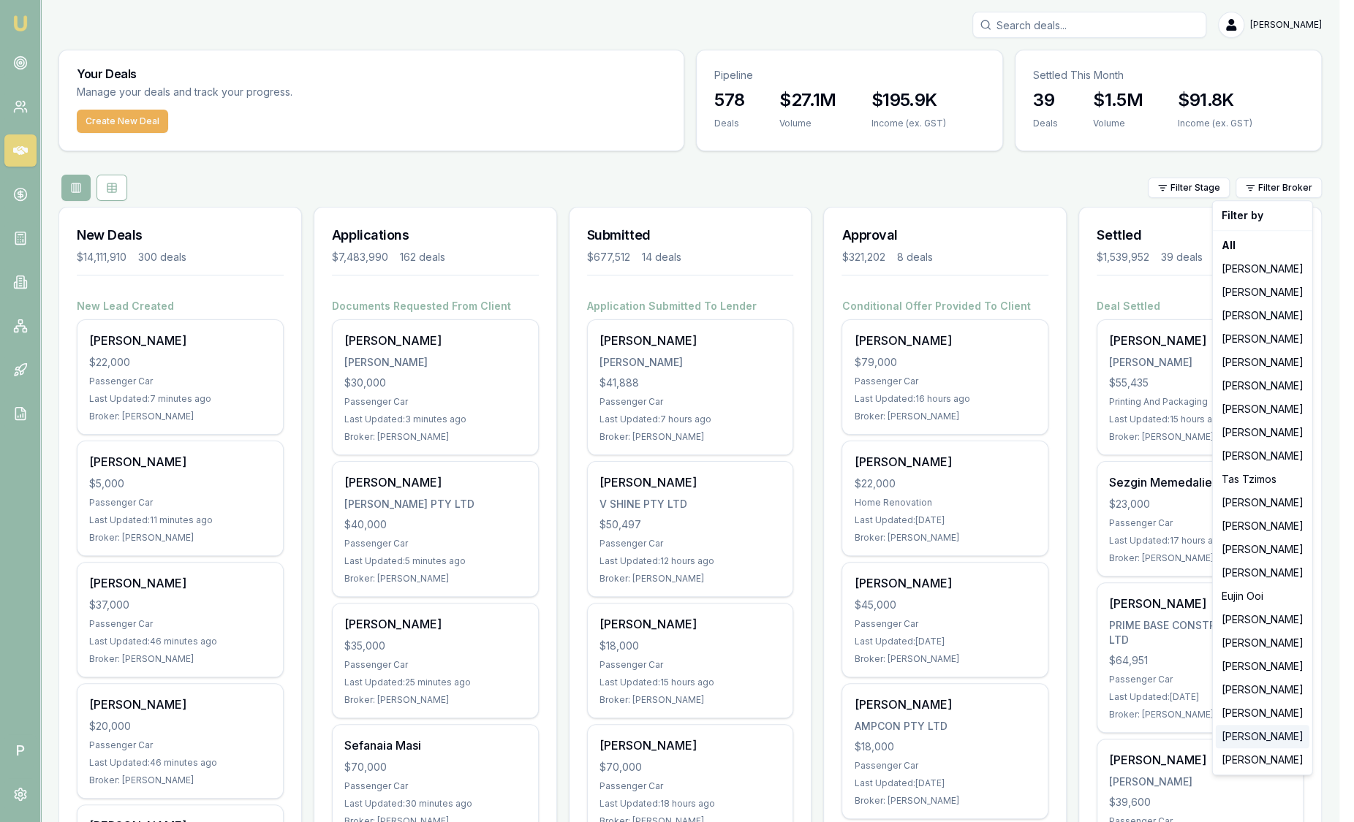
click at [1281, 738] on div "[PERSON_NAME]" at bounding box center [1263, 736] width 94 height 23
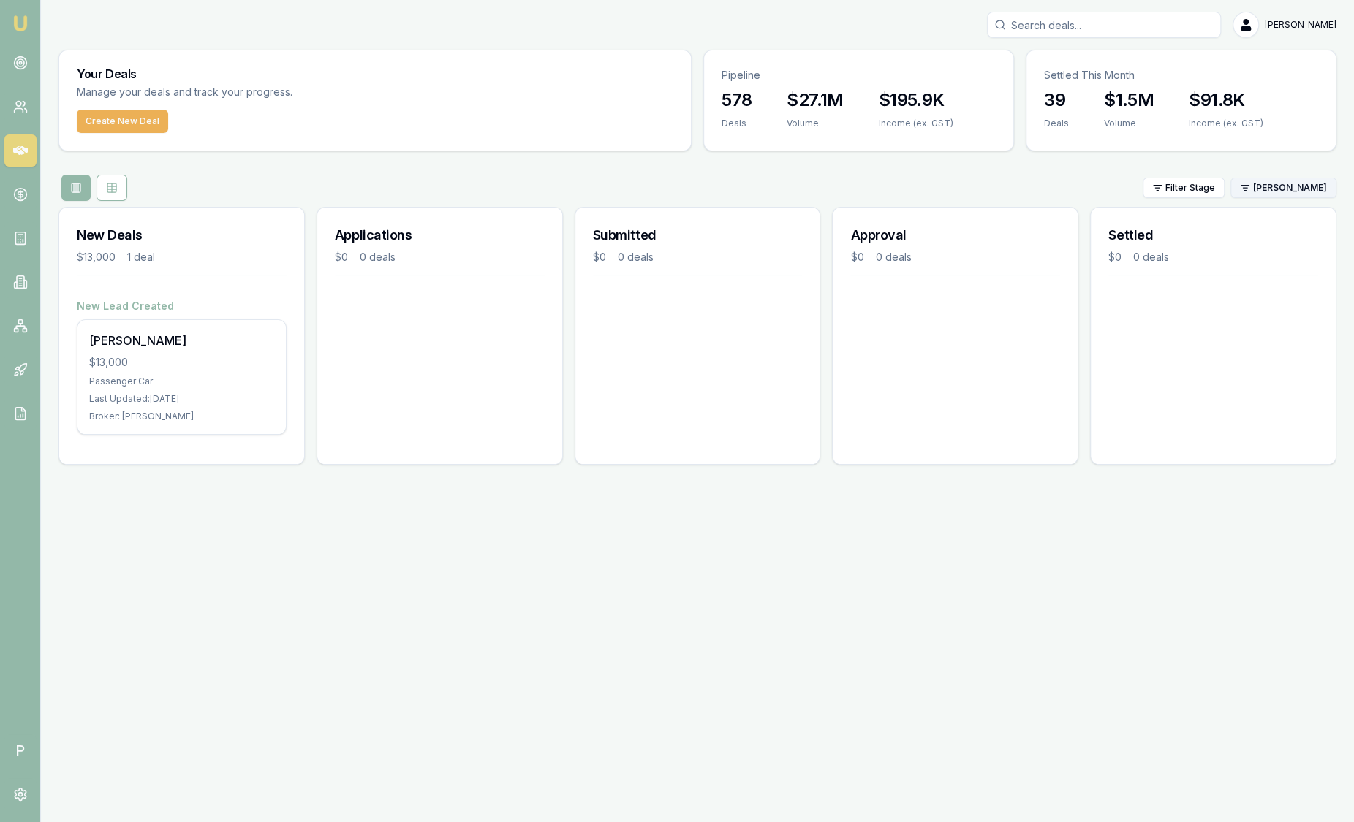
click at [1282, 197] on html "Emu Broker P [PERSON_NAME] Toggle Menu Your Deals Manage your deals and track y…" at bounding box center [677, 411] width 1354 height 822
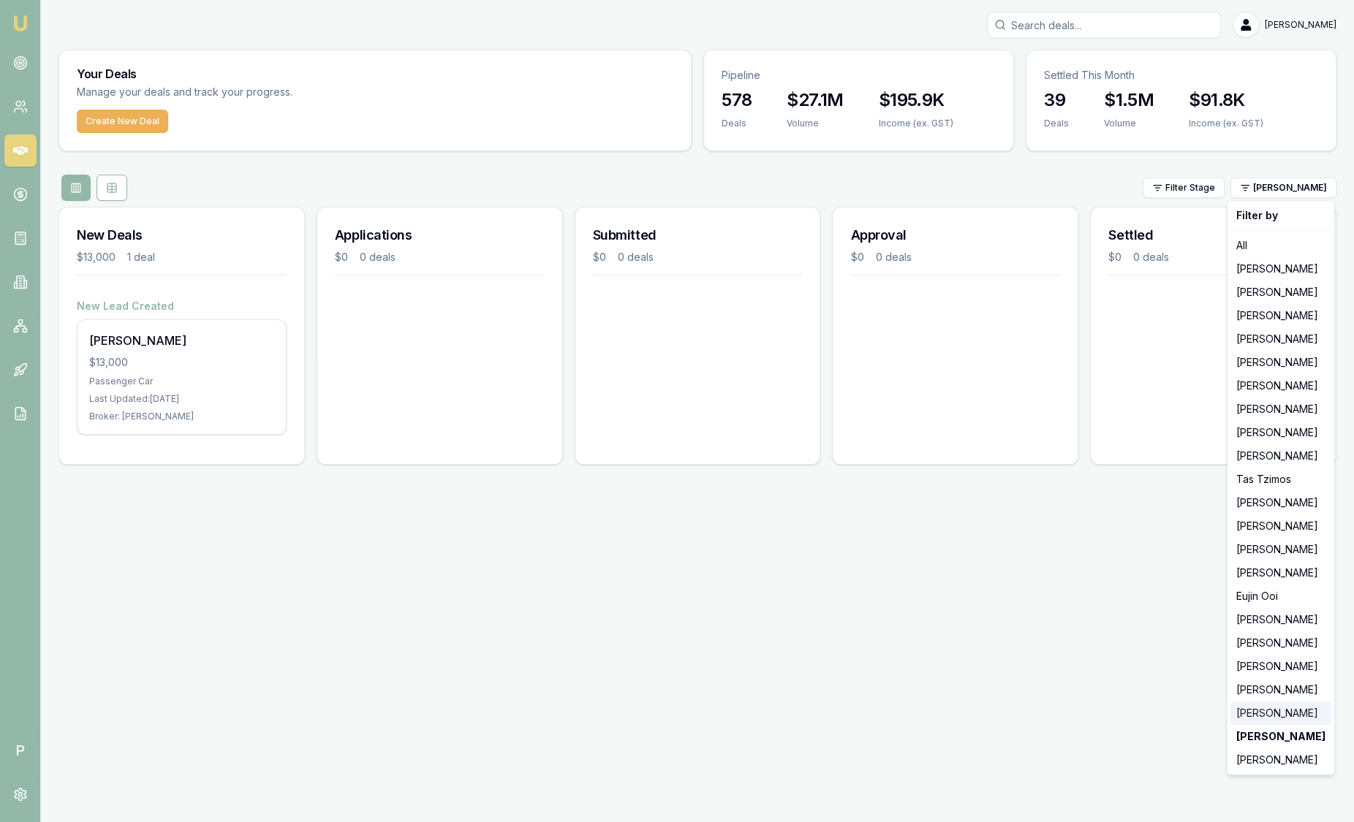
click at [1274, 715] on div "[PERSON_NAME]" at bounding box center [1280, 713] width 101 height 23
